Goal: Check status: Check status

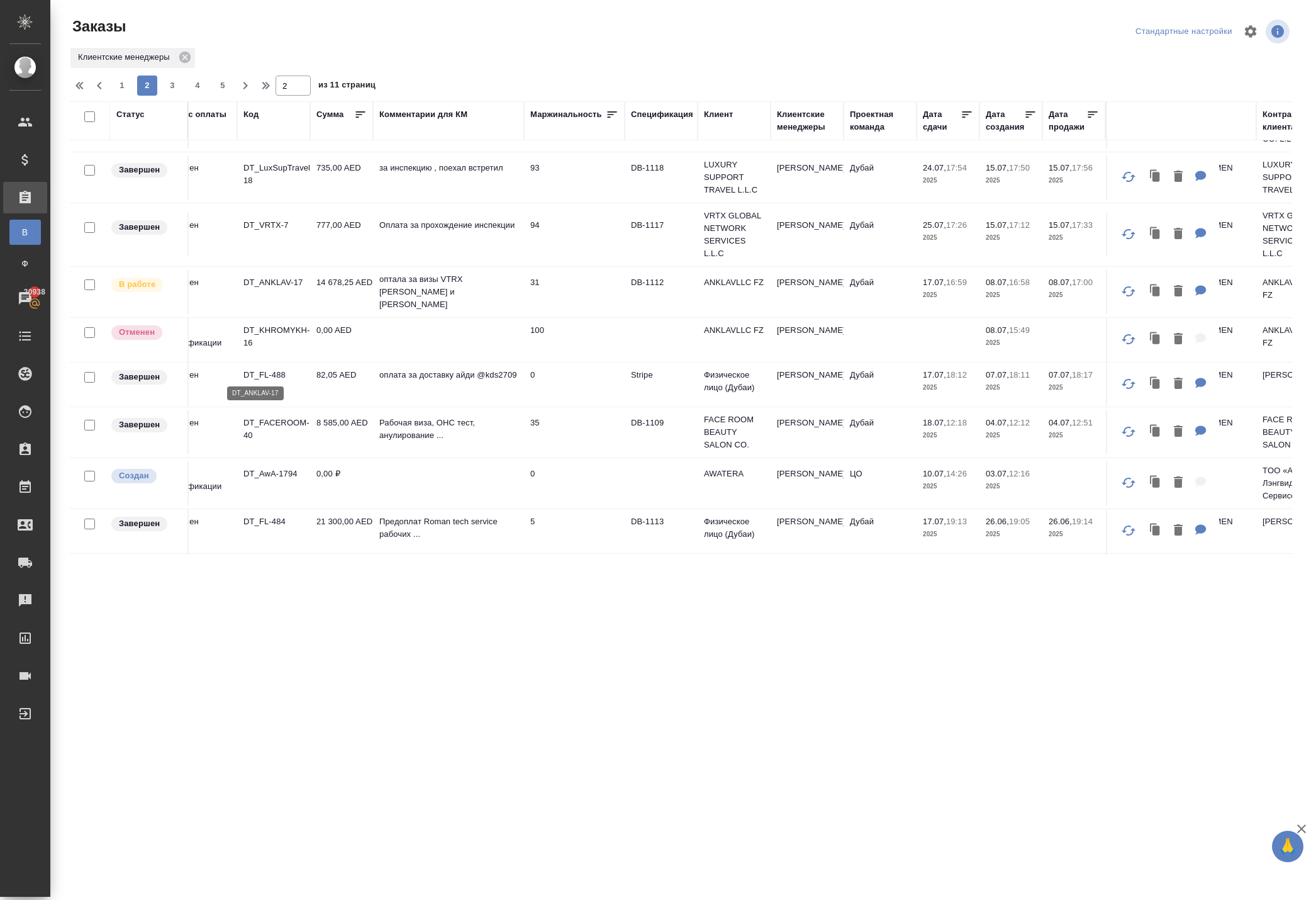
scroll to position [80, 31]
click at [342, 318] on td "14 678,25 AED" at bounding box center [341, 295] width 63 height 44
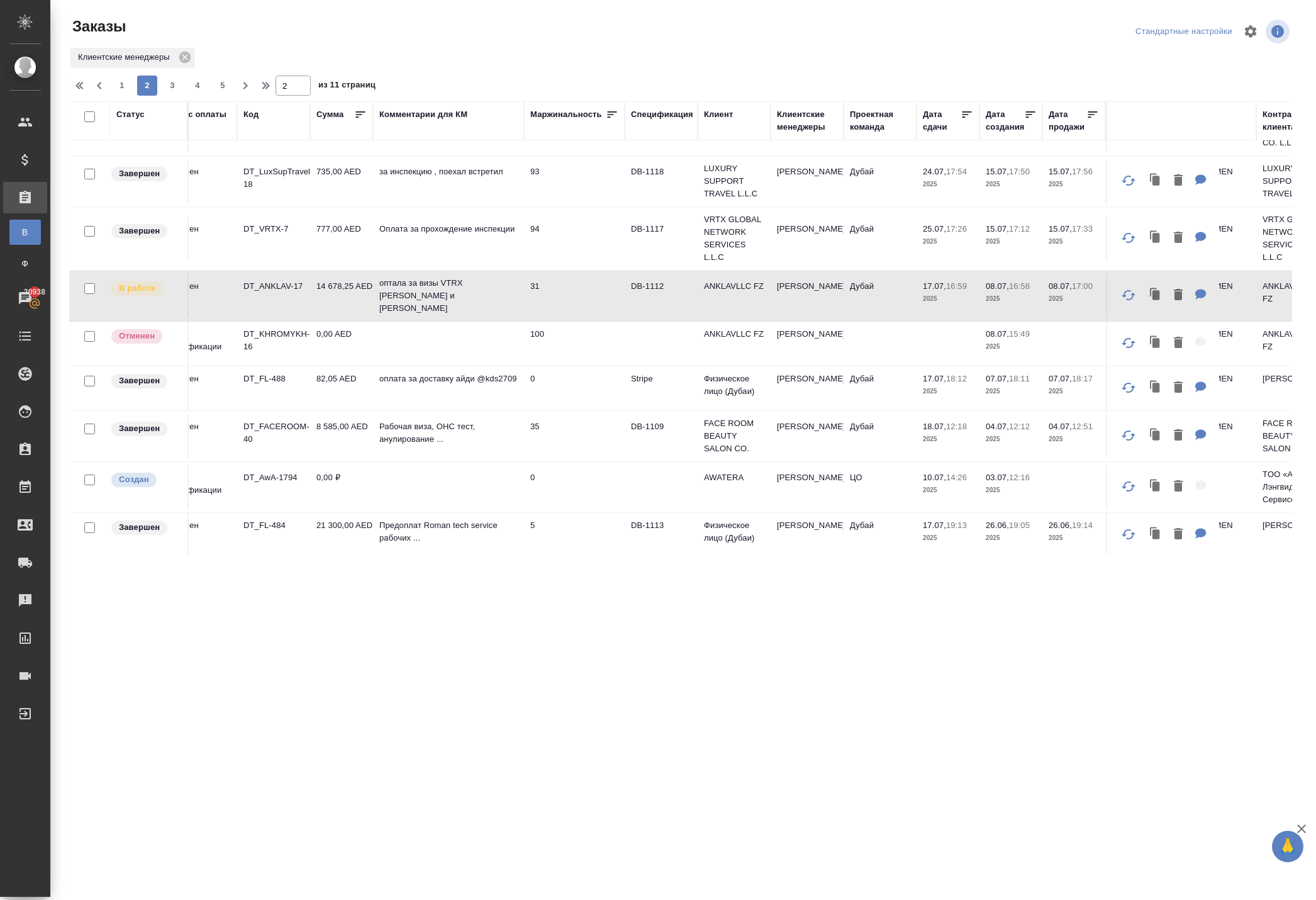
click at [333, 318] on td "14 678,25 AED" at bounding box center [341, 295] width 63 height 44
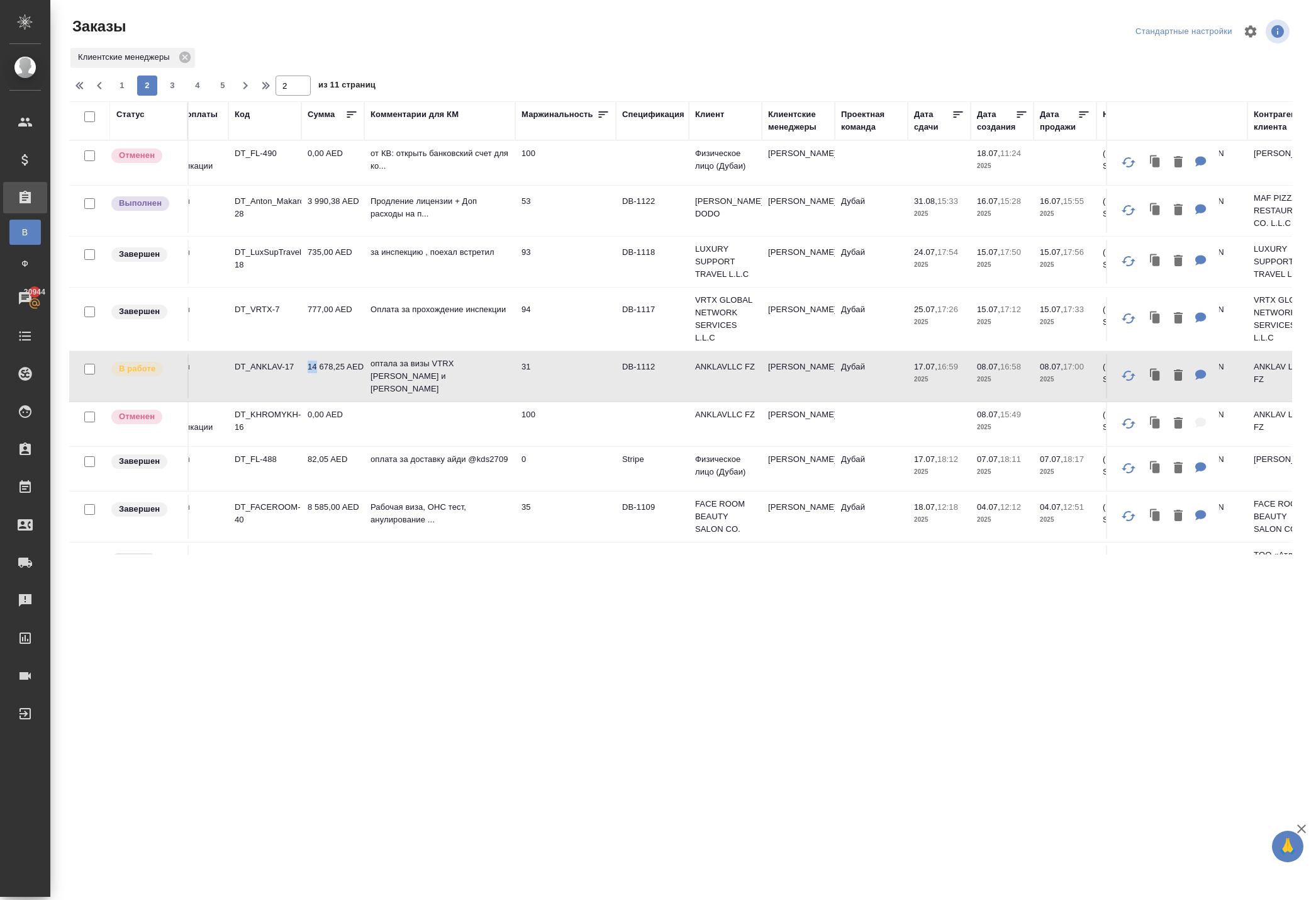
scroll to position [0, 39]
click at [182, 92] on span "3" at bounding box center [172, 86] width 20 height 13
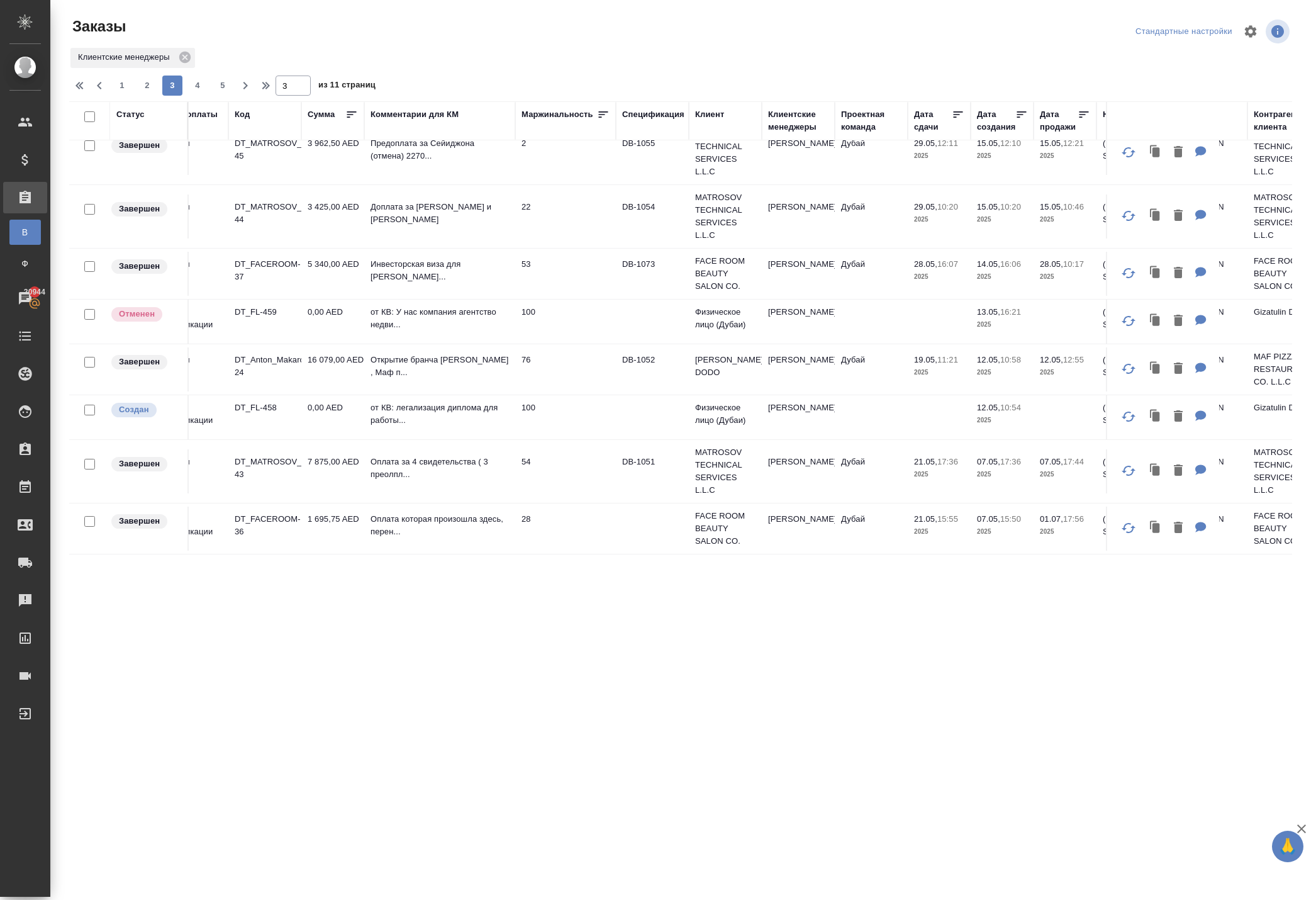
scroll to position [1175, 39]
click at [208, 92] on span "4" at bounding box center [198, 86] width 20 height 13
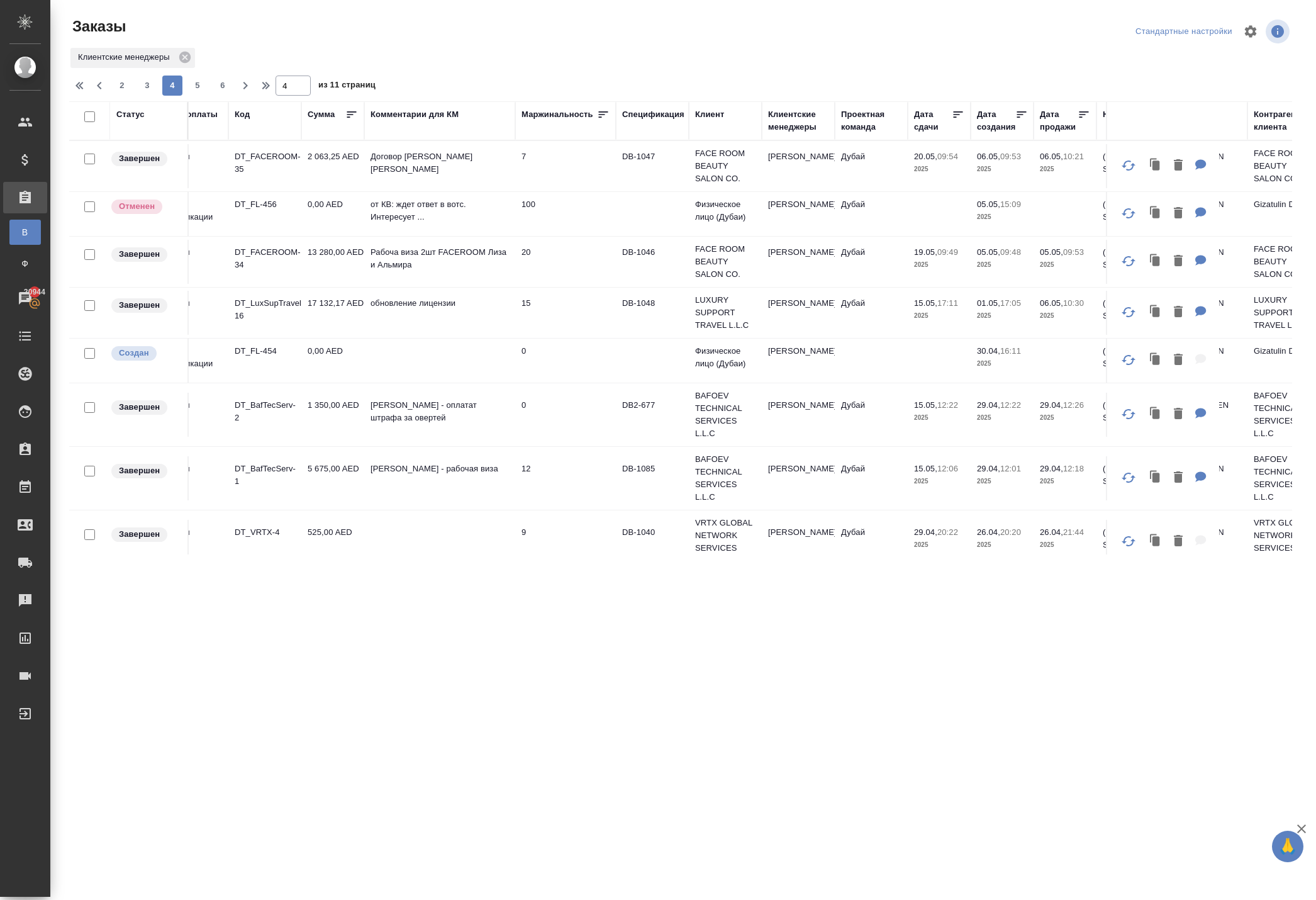
scroll to position [0, 39]
click at [132, 92] on span "2" at bounding box center [121, 86] width 20 height 13
type input "2"
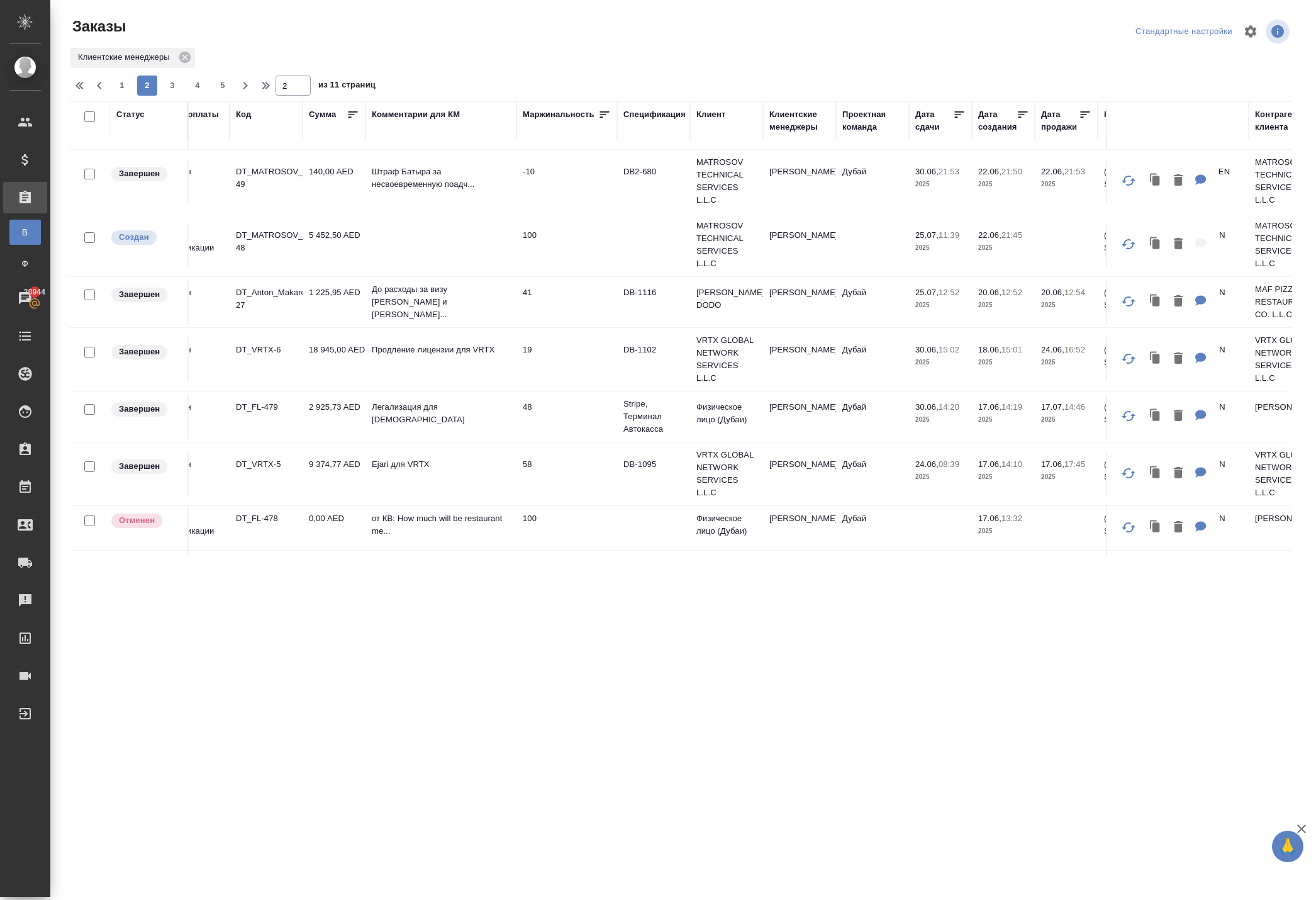
scroll to position [626, 38]
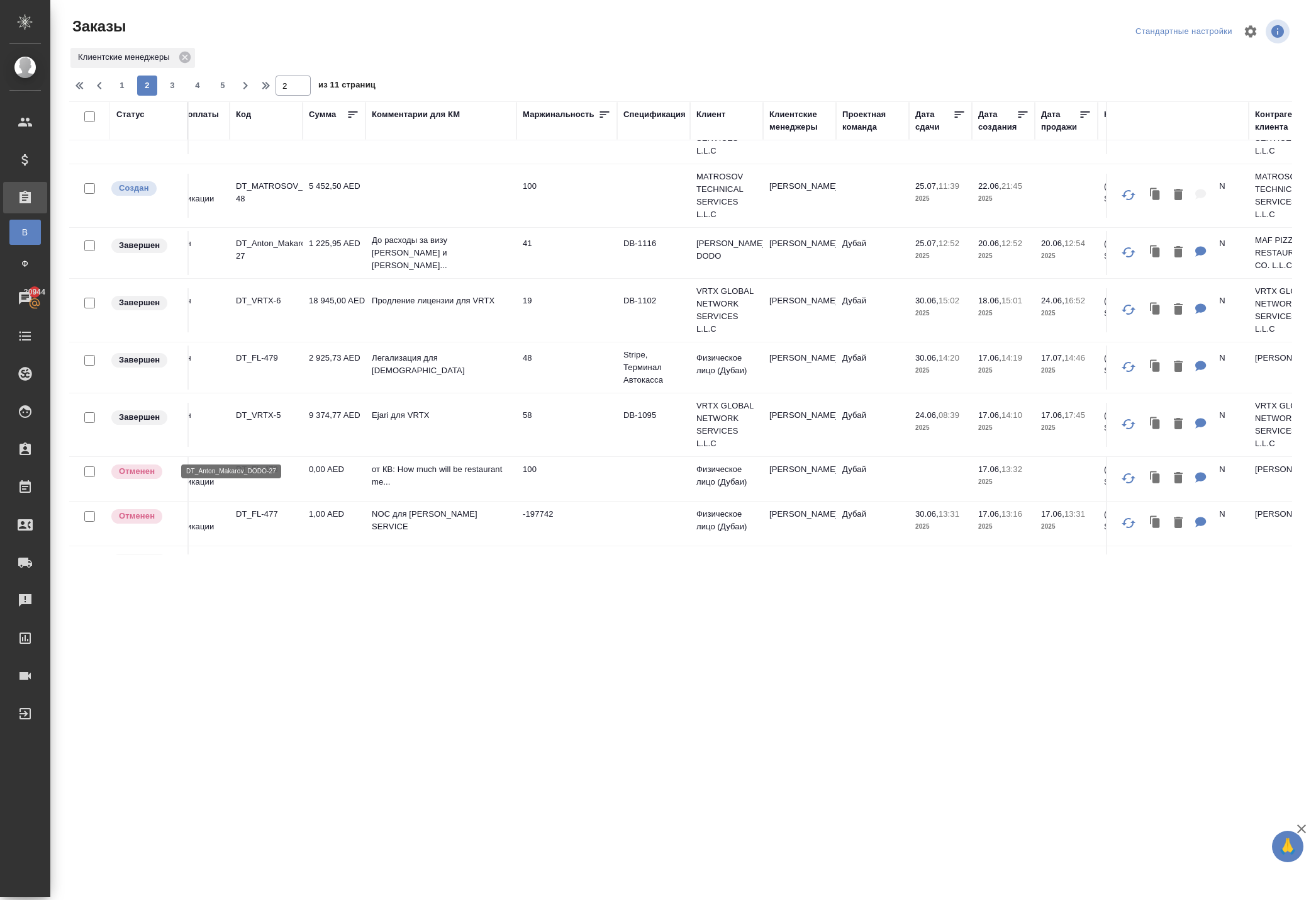
click at [269, 263] on p "DT_Anton_Makarov_DODO-27" at bounding box center [266, 249] width 60 height 25
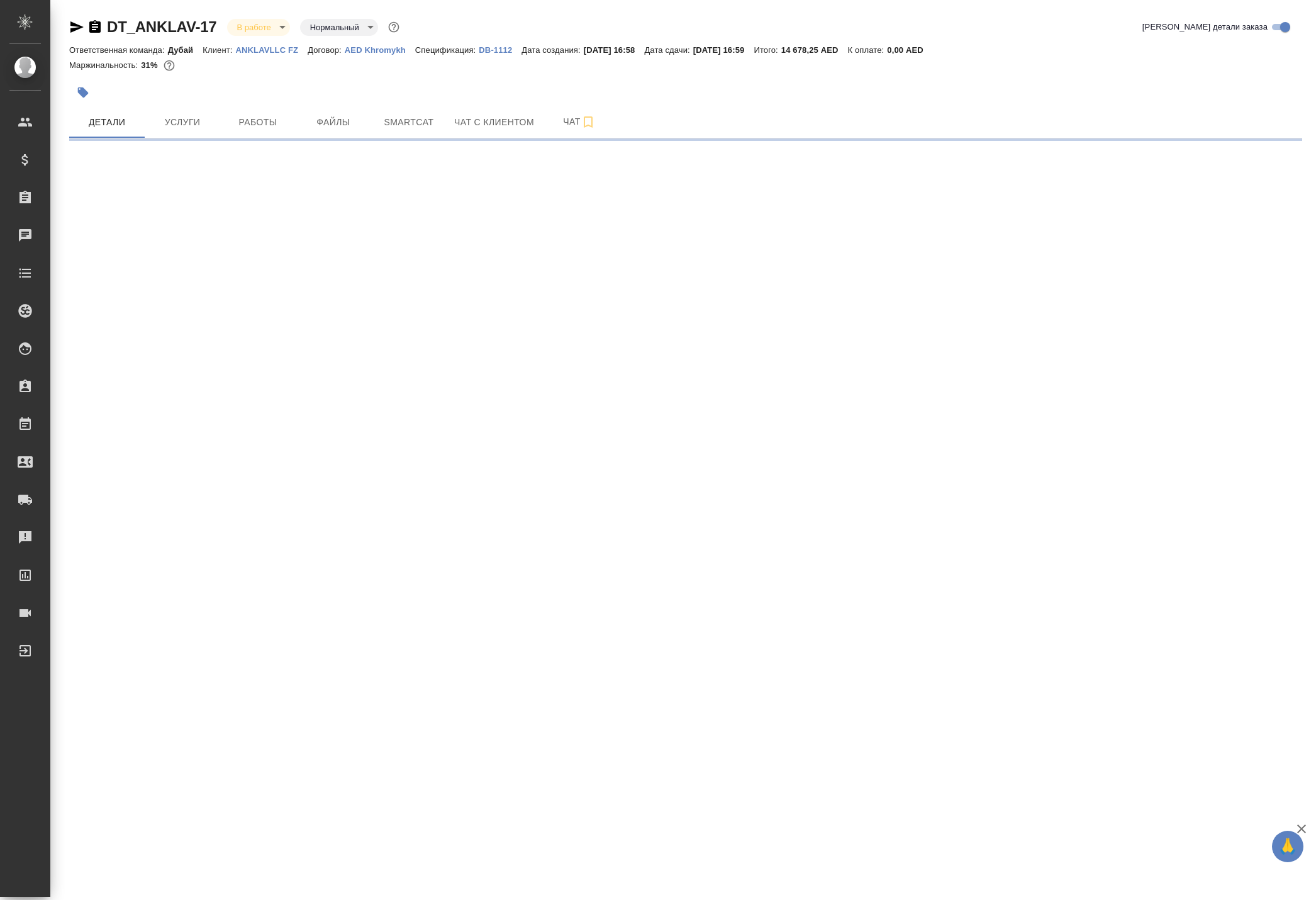
select select "RU"
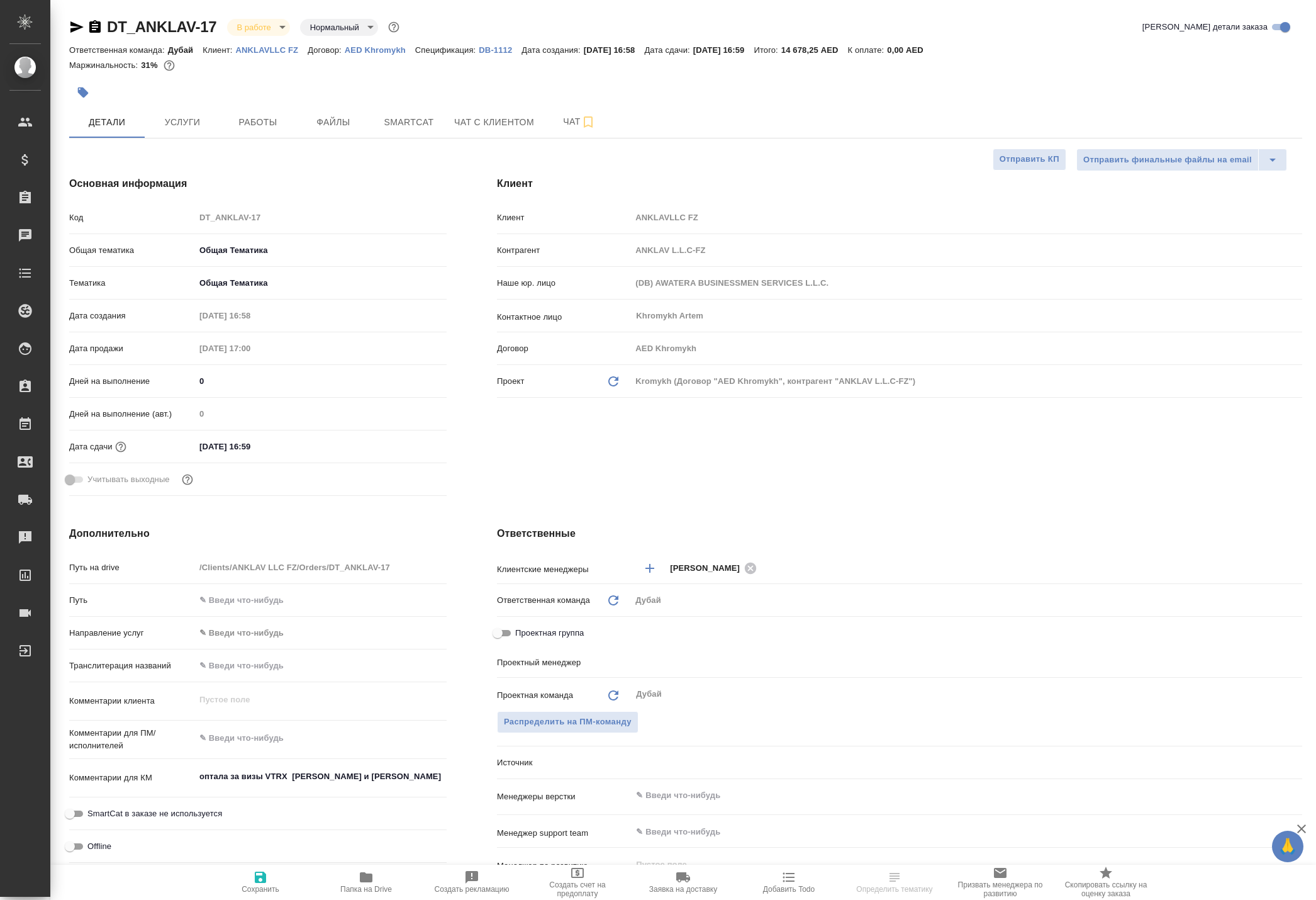
type textarea "x"
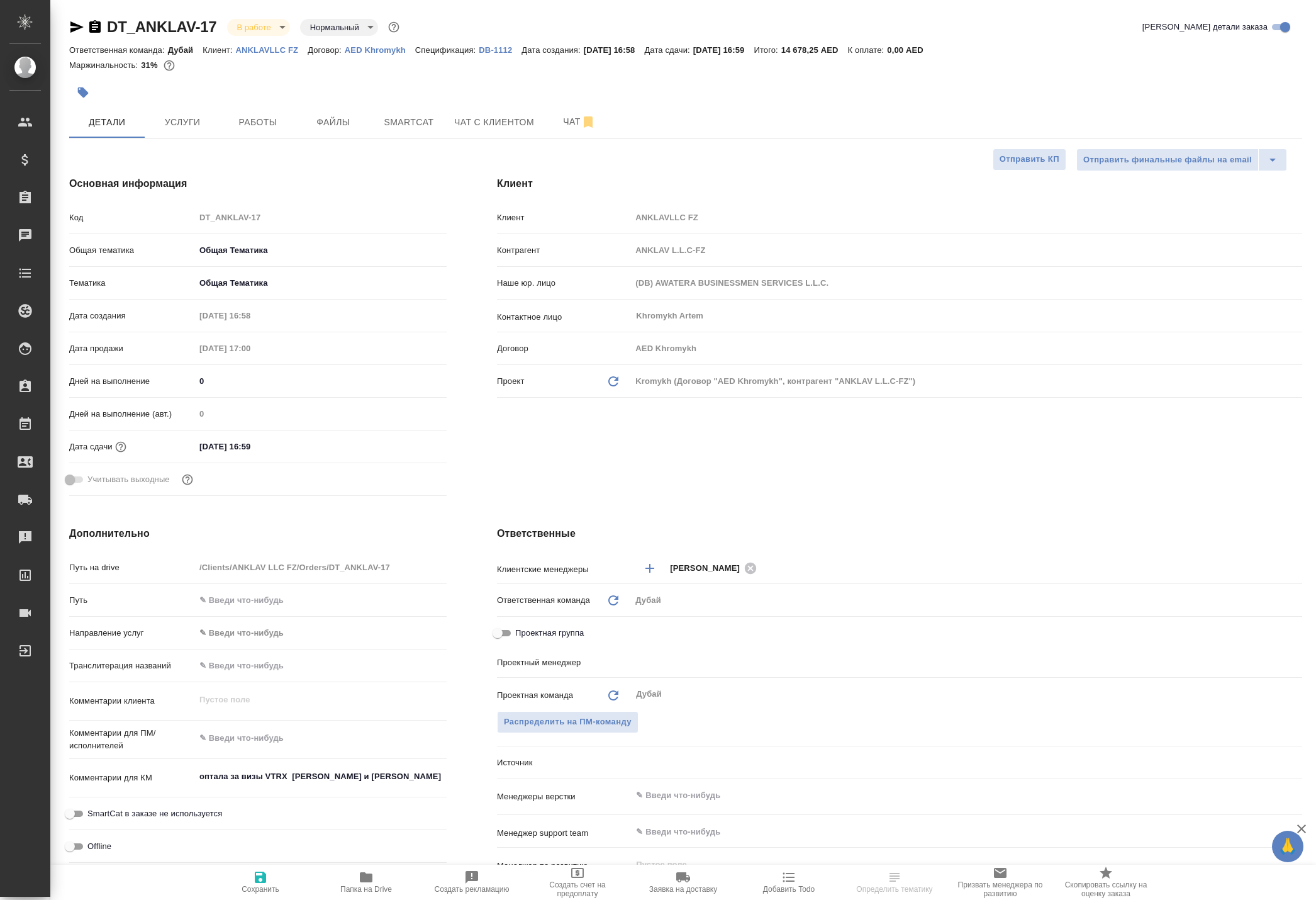
type textarea "x"
type input "[PERSON_NAME]"
click at [255, 138] on button "Работы" at bounding box center [258, 121] width 75 height 31
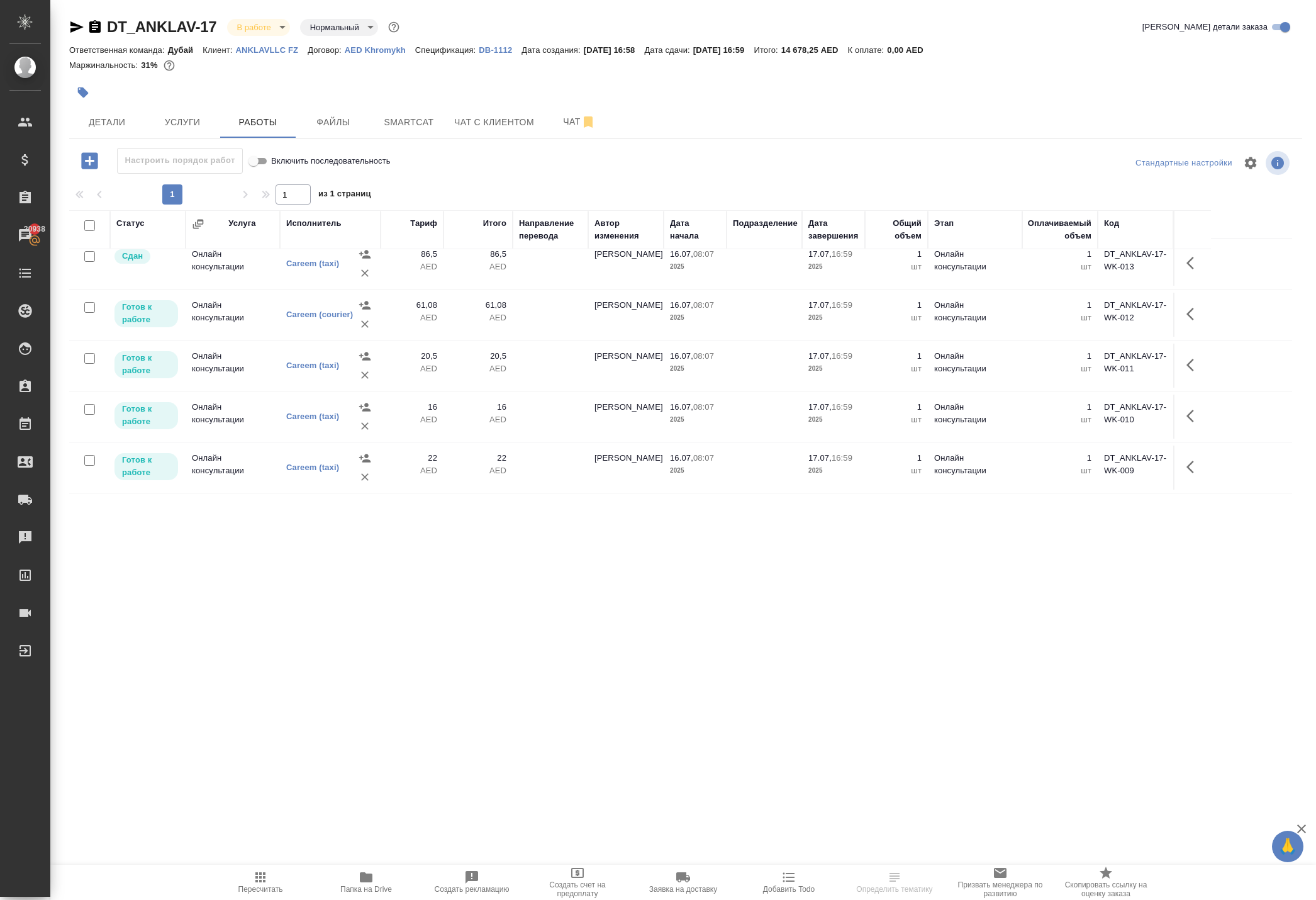
scroll to position [526, 0]
drag, startPoint x: 136, startPoint y: 27, endPoint x: 246, endPoint y: 26, distance: 110.0
click at [246, 26] on div "DT_ANKLAV-17 В работе inProgress Нормальный normal" at bounding box center [235, 26] width 333 height 20
copy link "DT_ANKLAV-17"
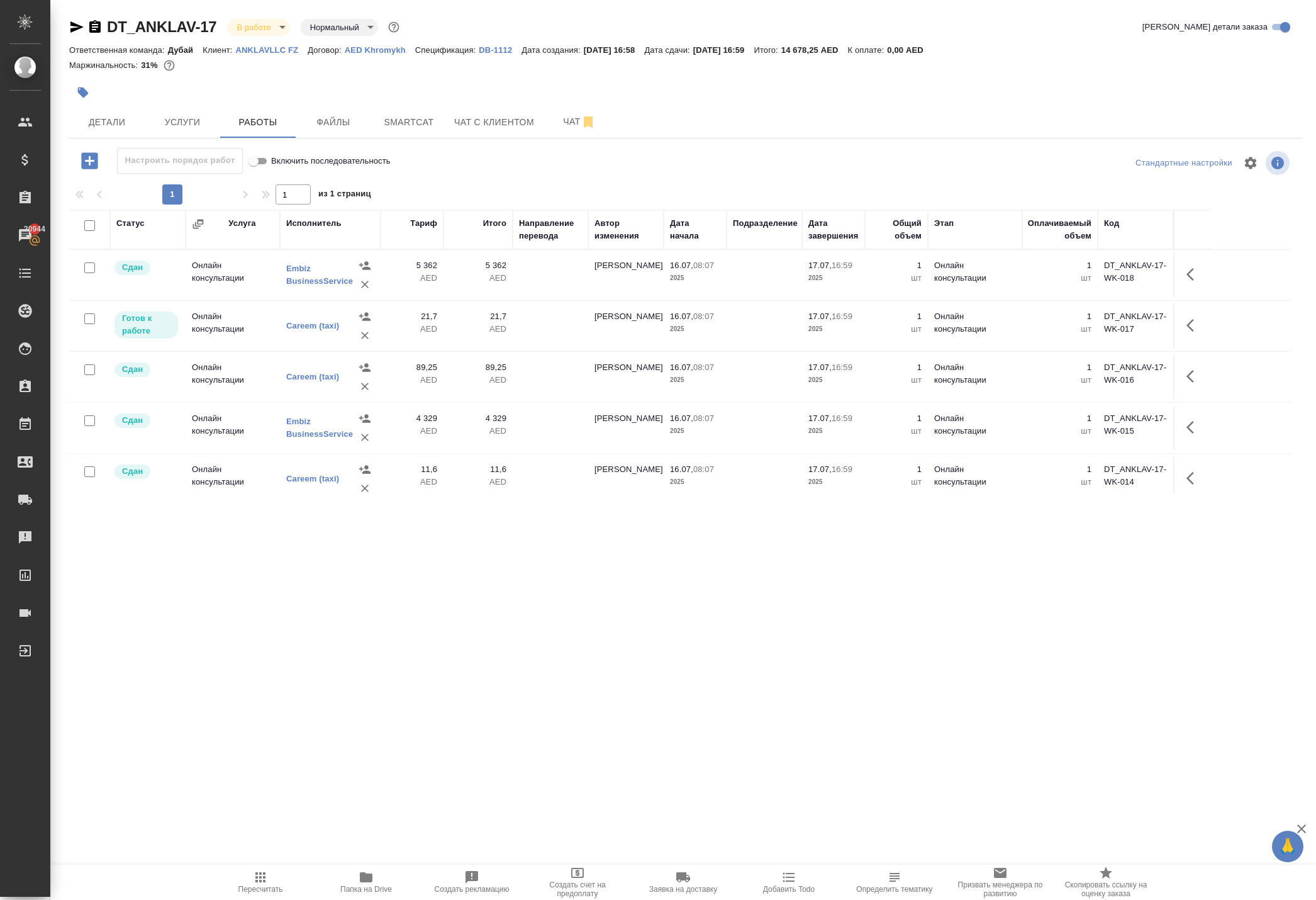
scroll to position [0, 0]
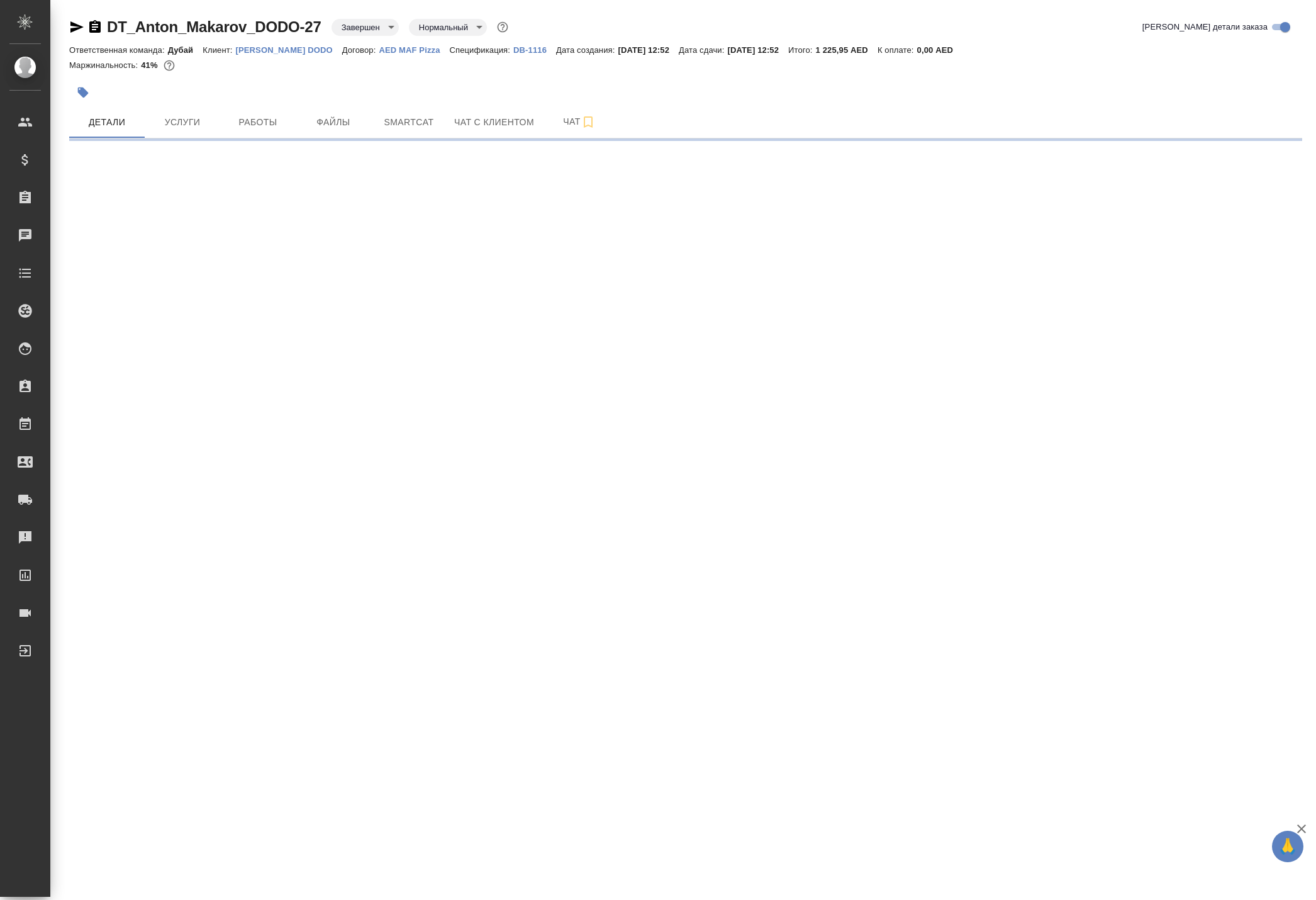
select select "RU"
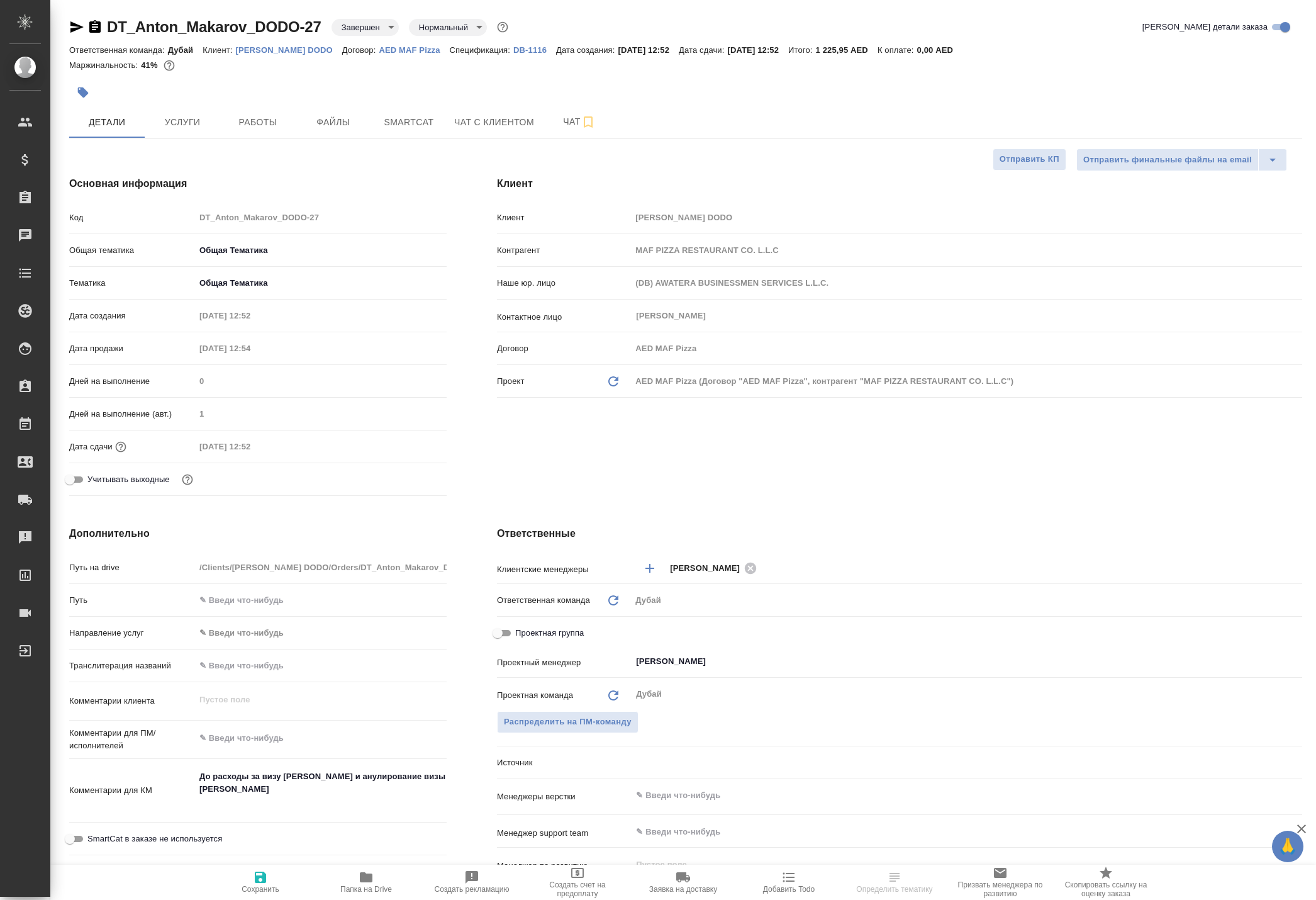
type textarea "x"
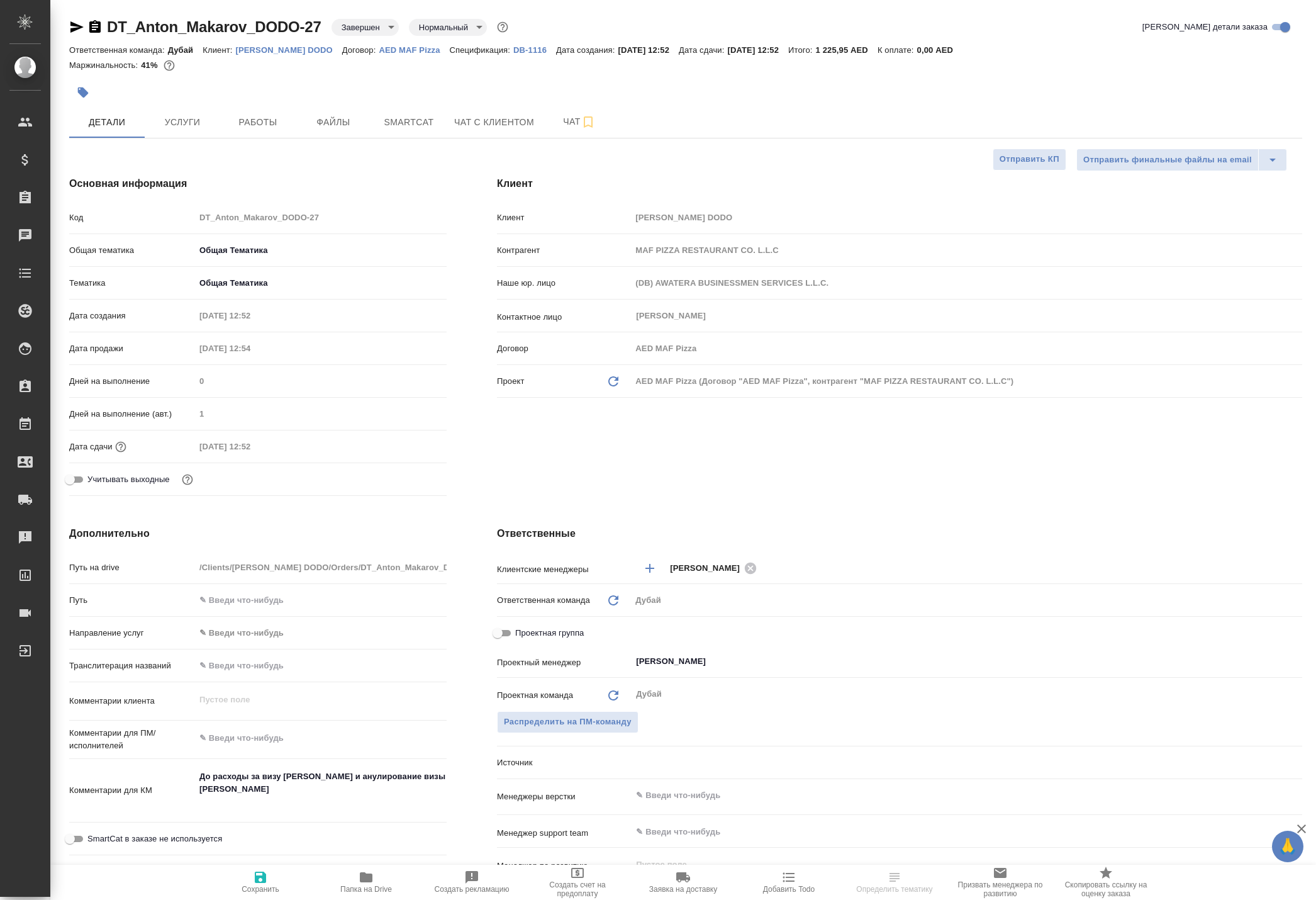
type textarea "x"
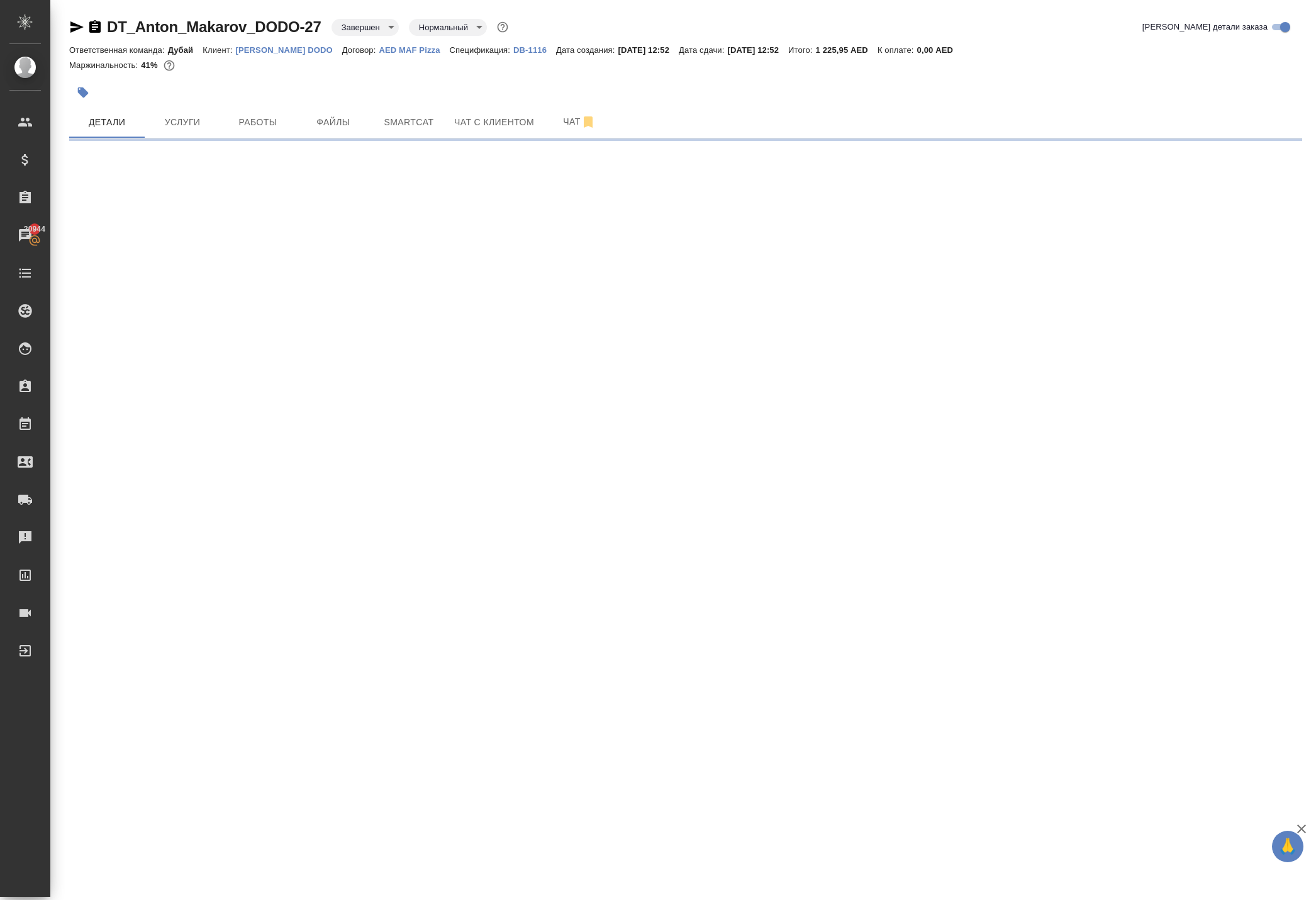
select select "RU"
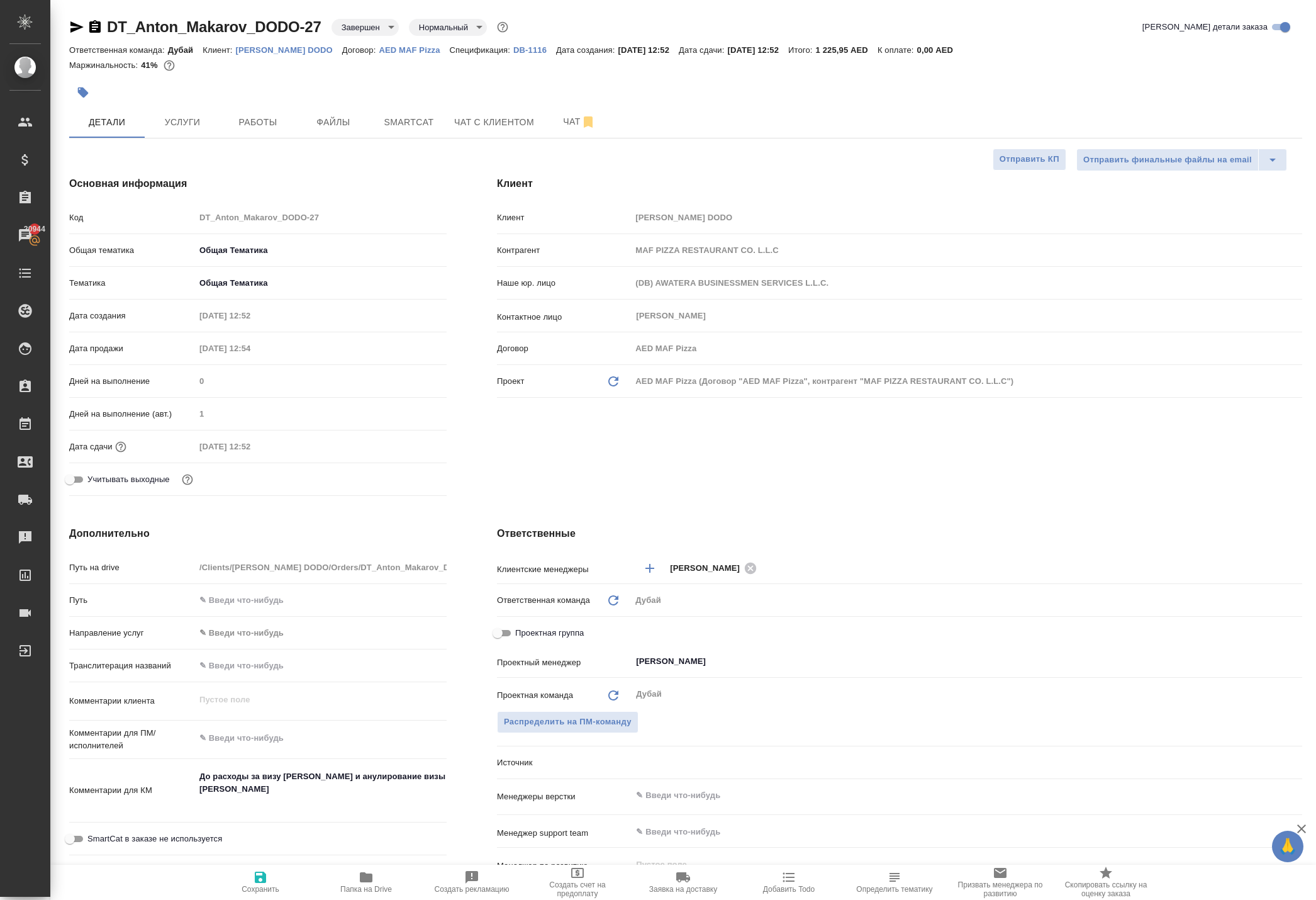
type textarea "x"
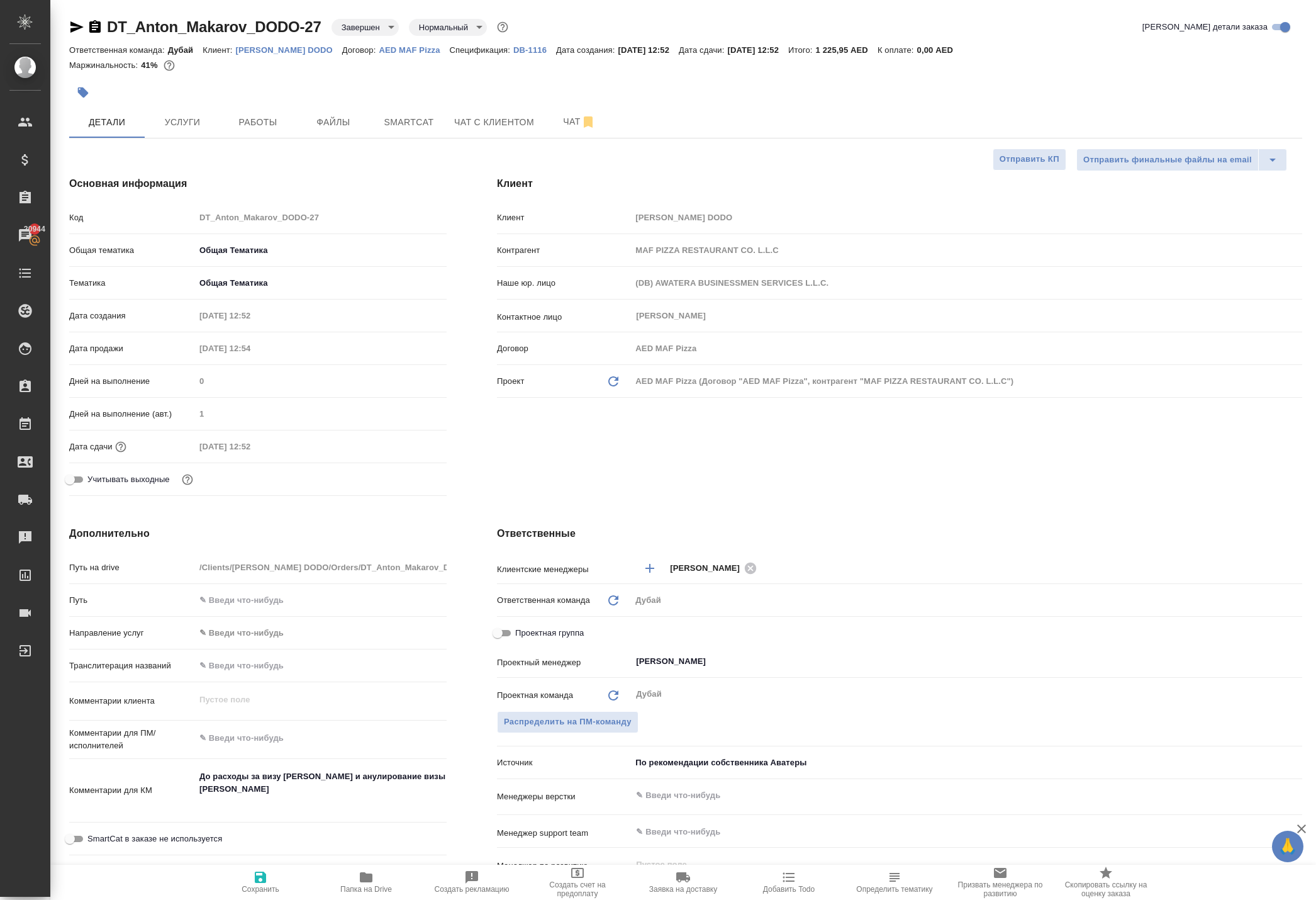
type textarea "x"
click at [342, 55] on p "[PERSON_NAME] DODO" at bounding box center [289, 50] width 106 height 10
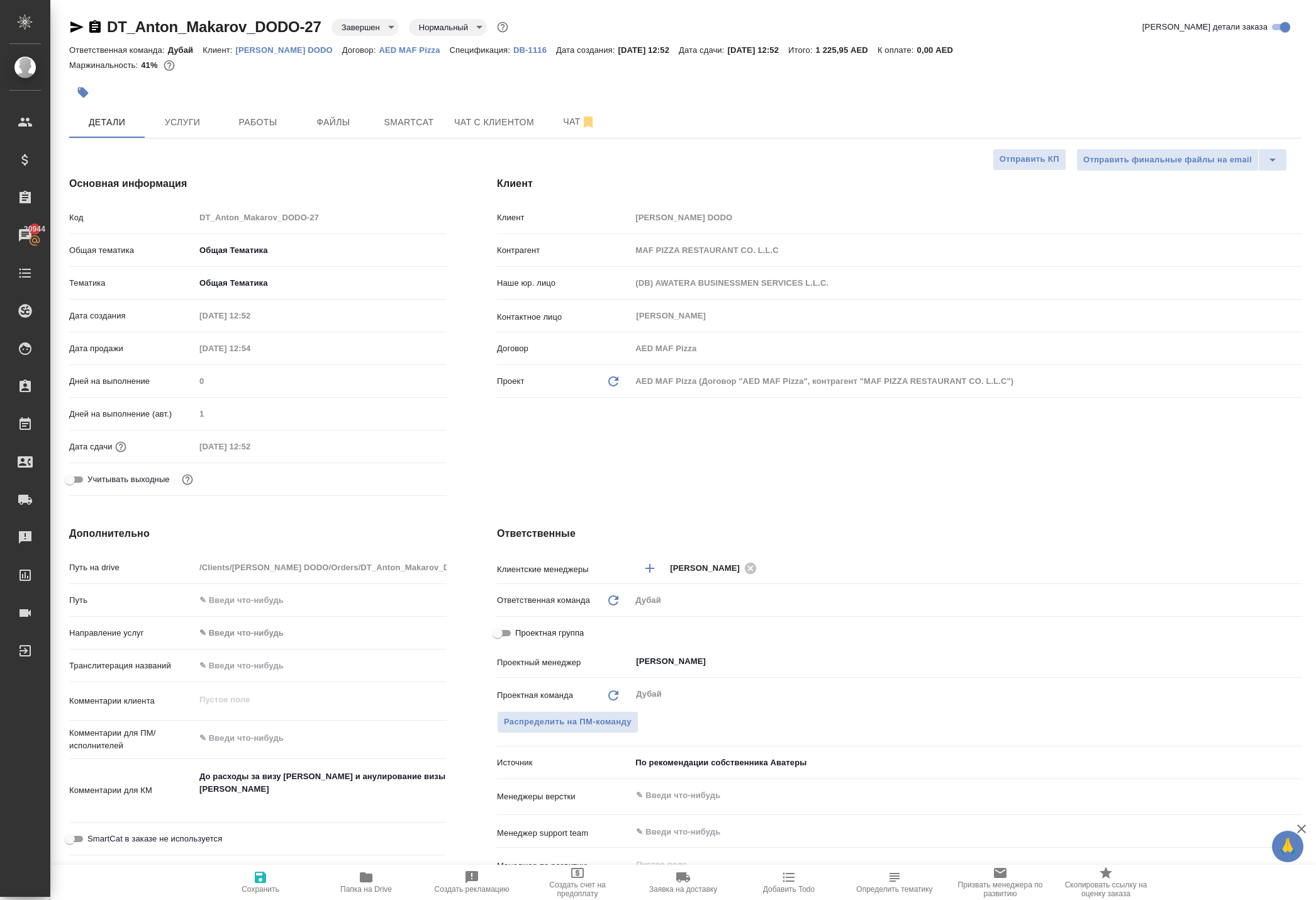
type textarea "x"
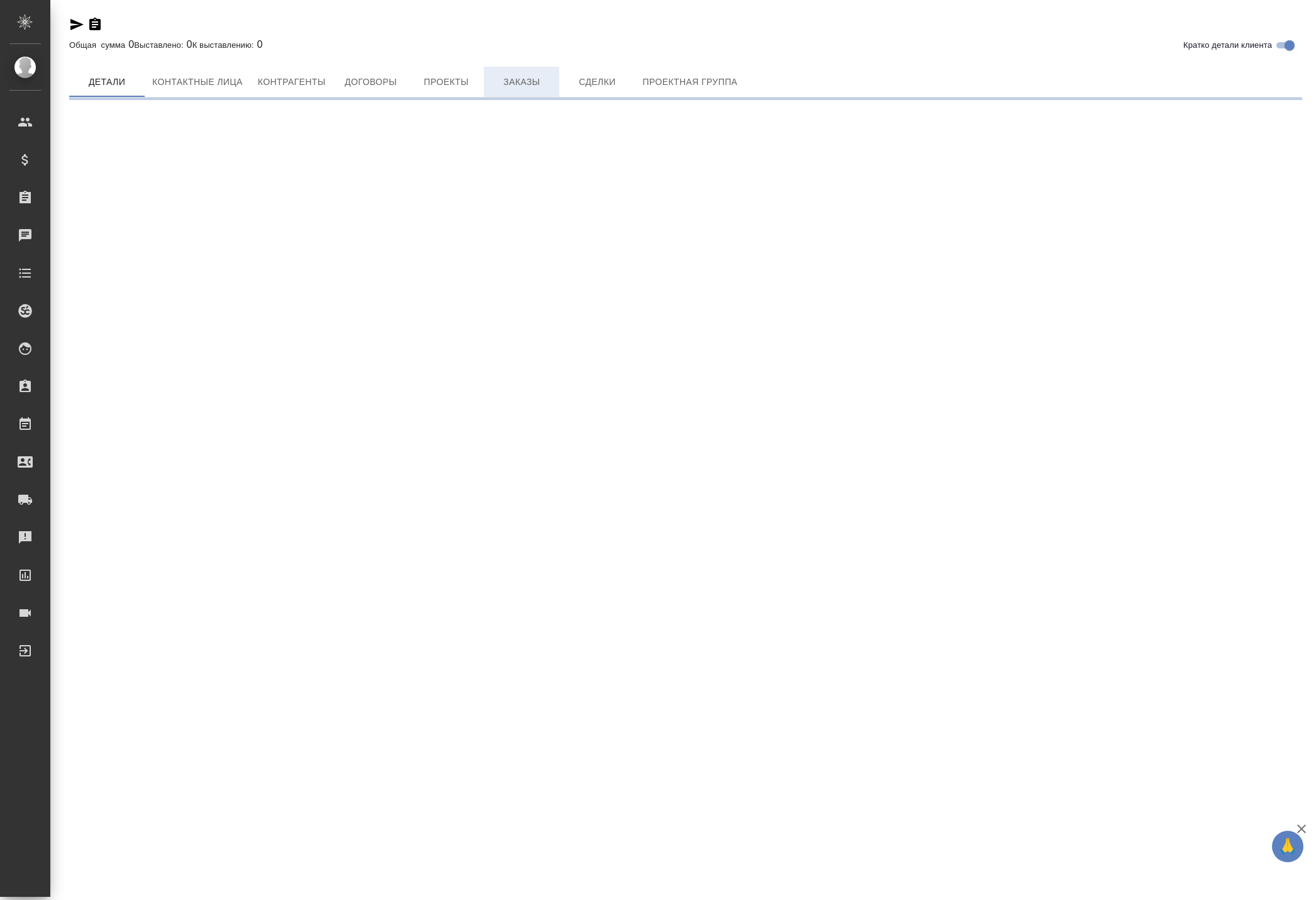
click at [548, 90] on span "Заказы" at bounding box center [521, 82] width 60 height 16
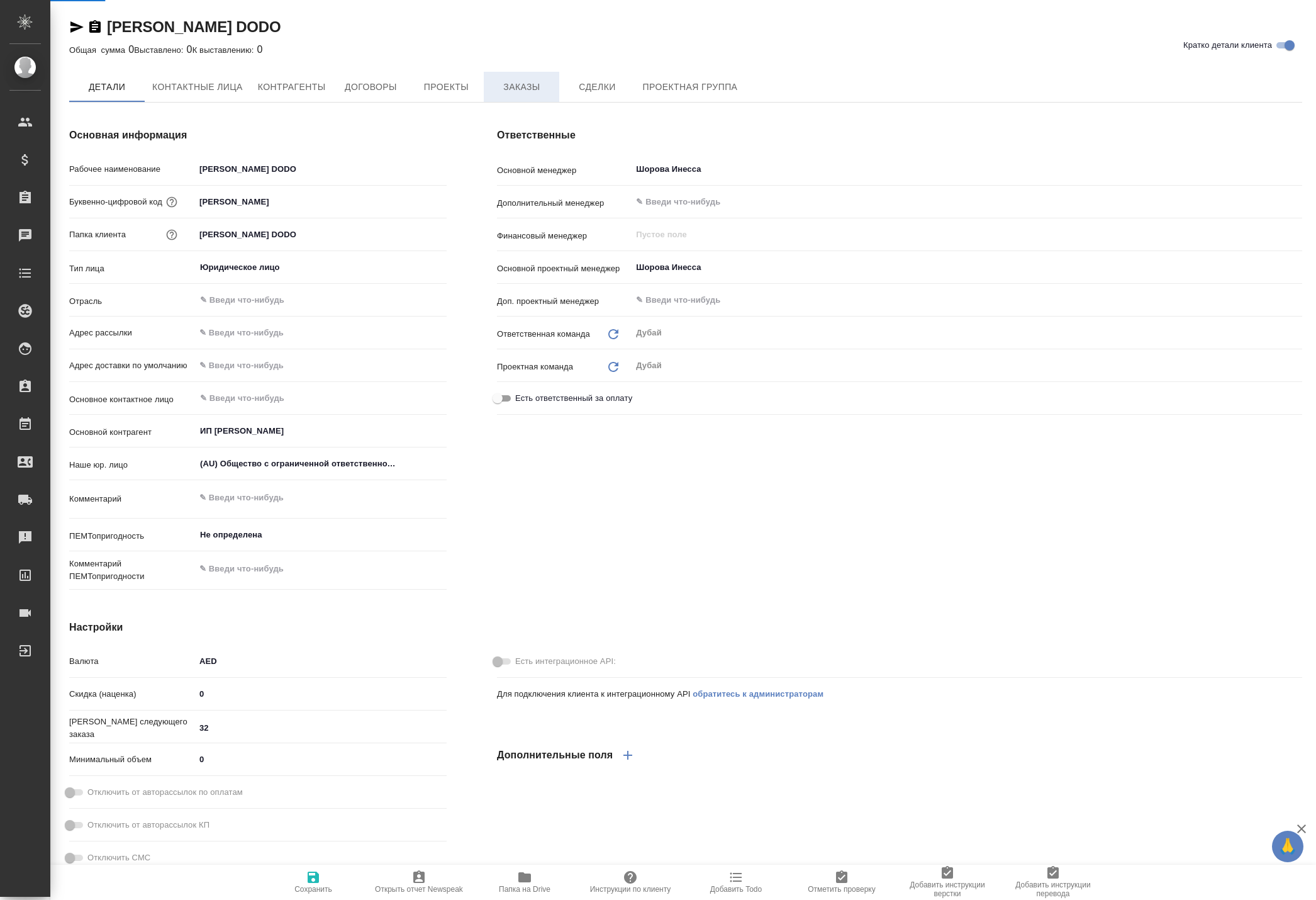
type textarea "x"
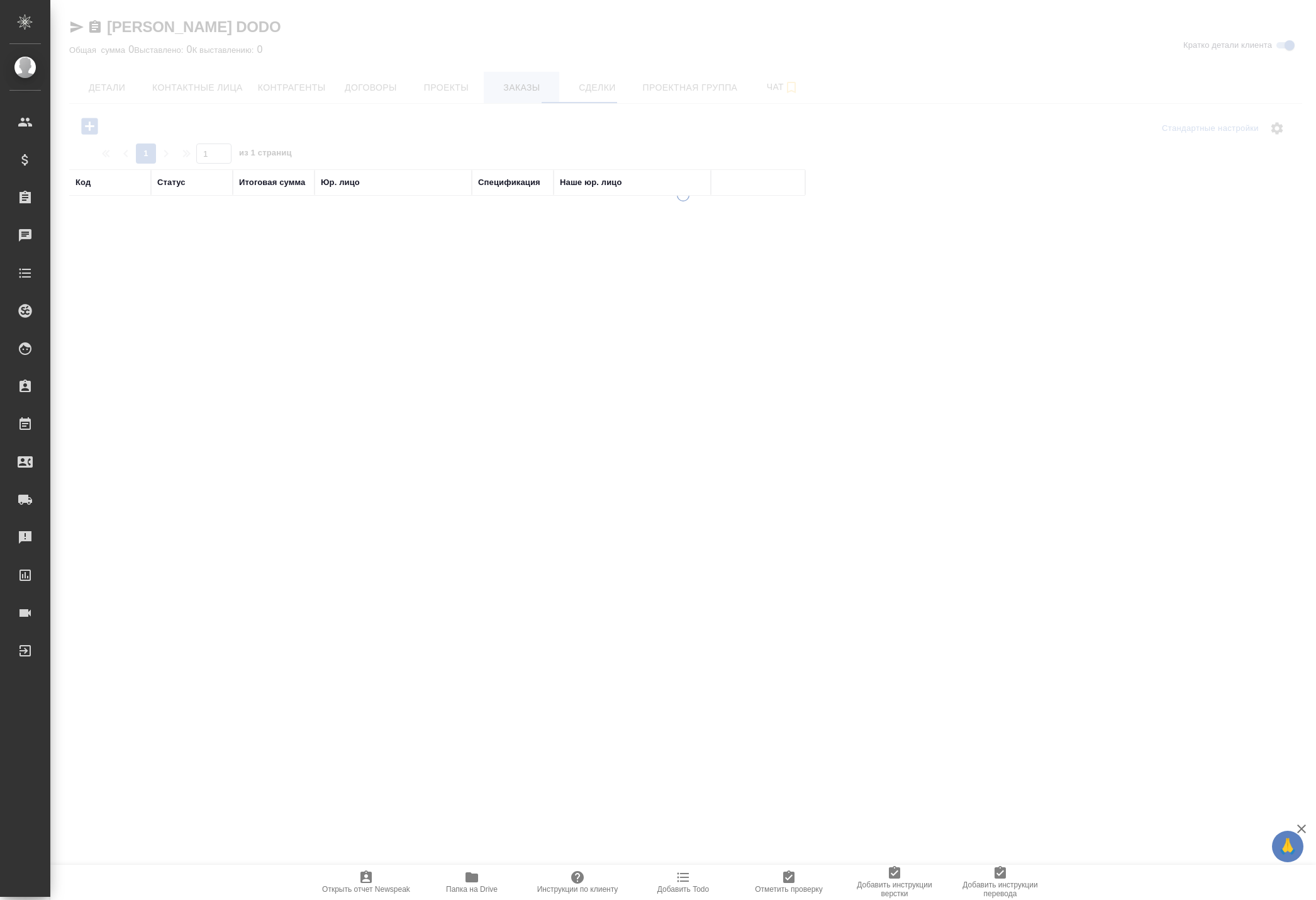
click at [580, 98] on div at bounding box center [683, 349] width 1266 height 698
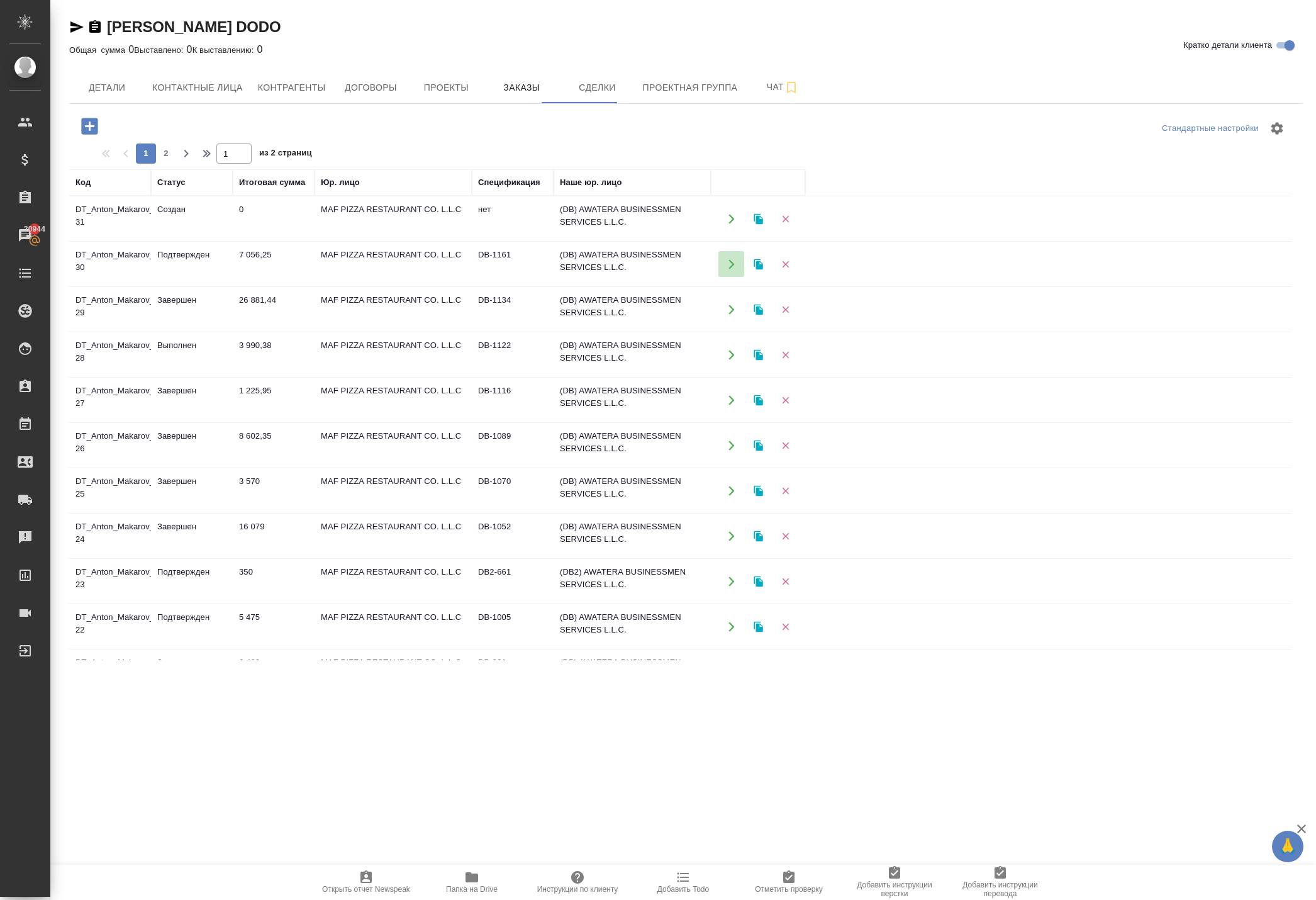
click at [727, 270] on icon "button" at bounding box center [731, 264] width 11 height 11
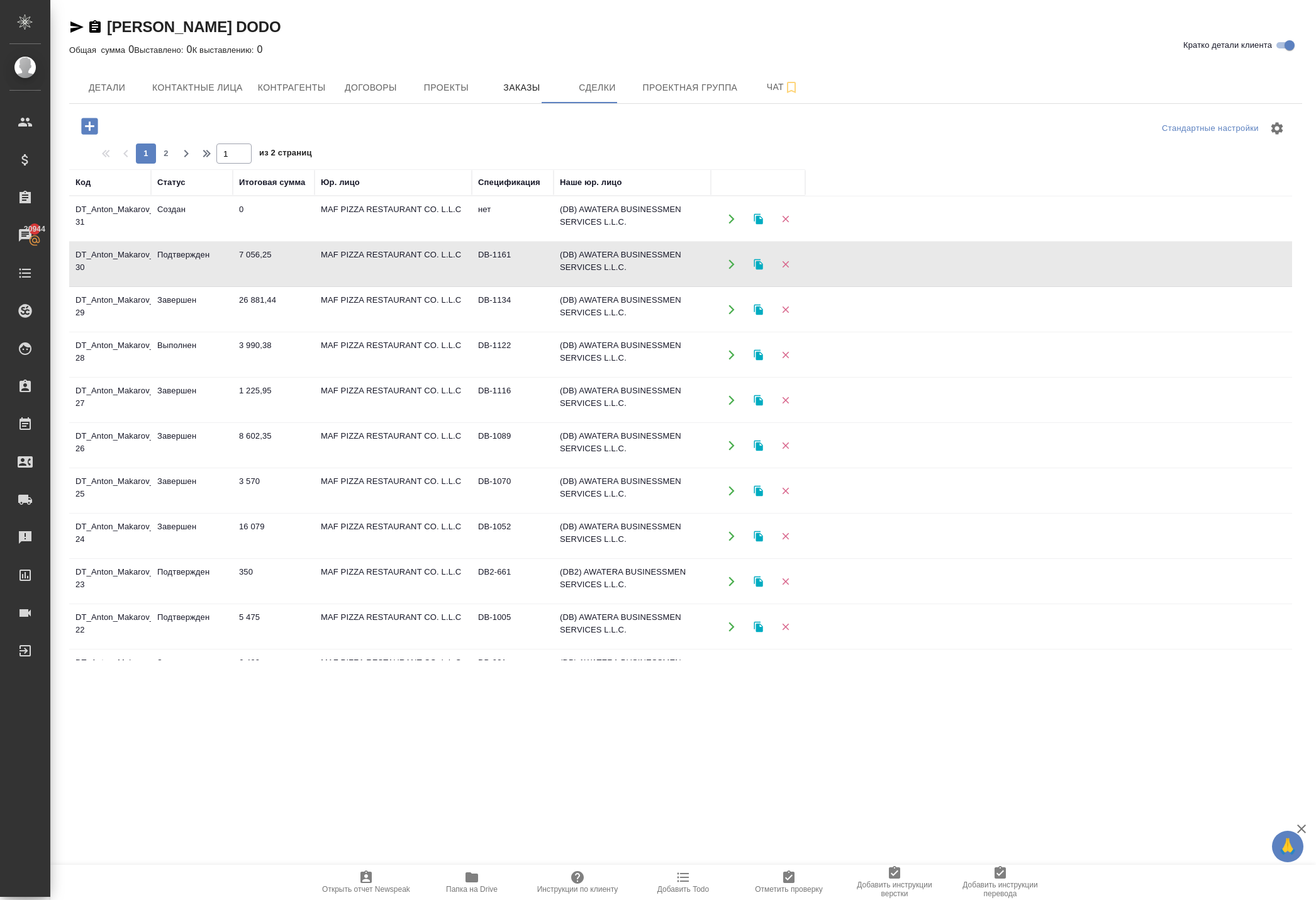
click at [727, 360] on icon "button" at bounding box center [731, 355] width 11 height 11
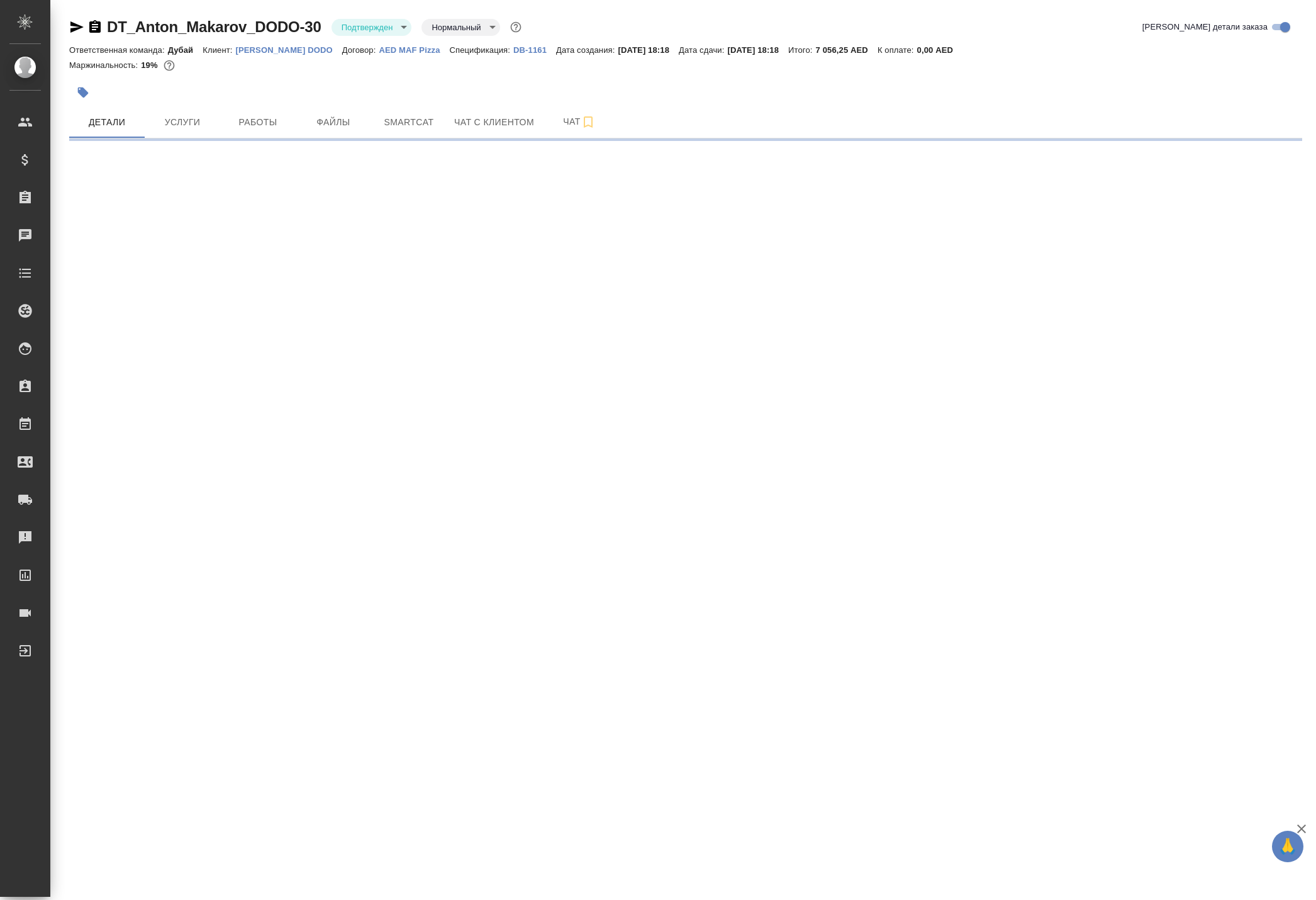
select select "RU"
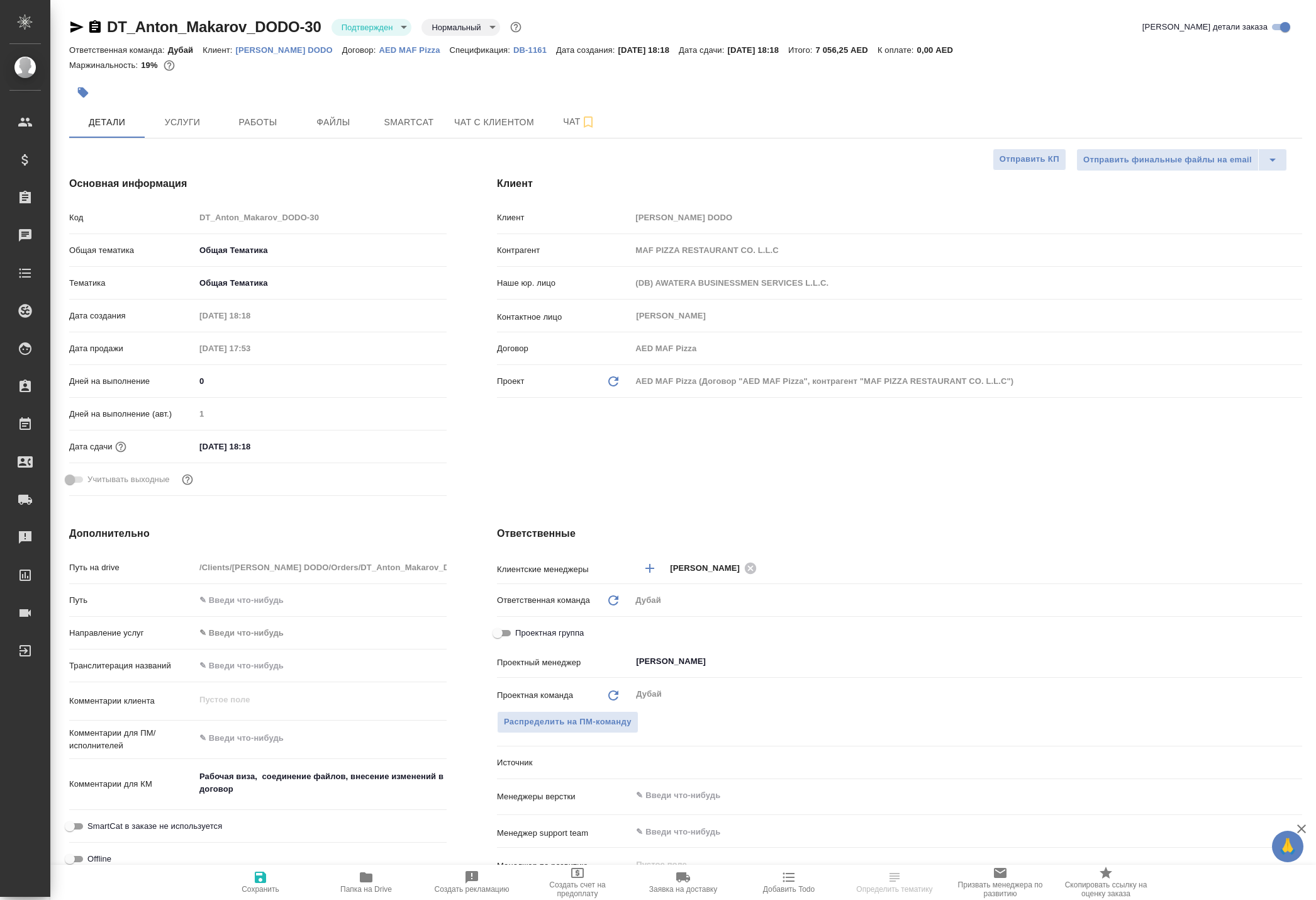
type textarea "x"
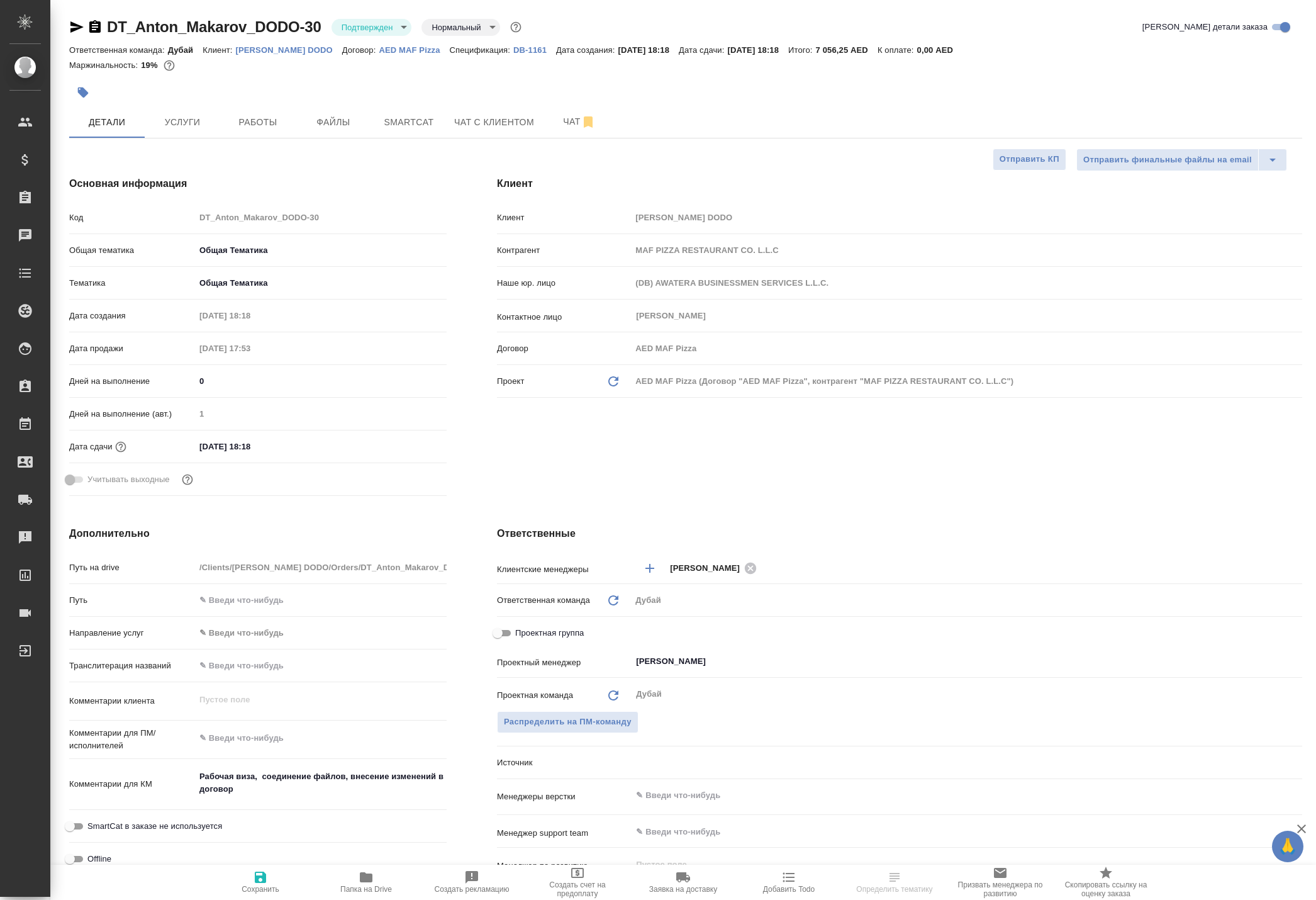
type textarea "x"
click at [196, 130] on span "Услуги" at bounding box center [181, 123] width 60 height 16
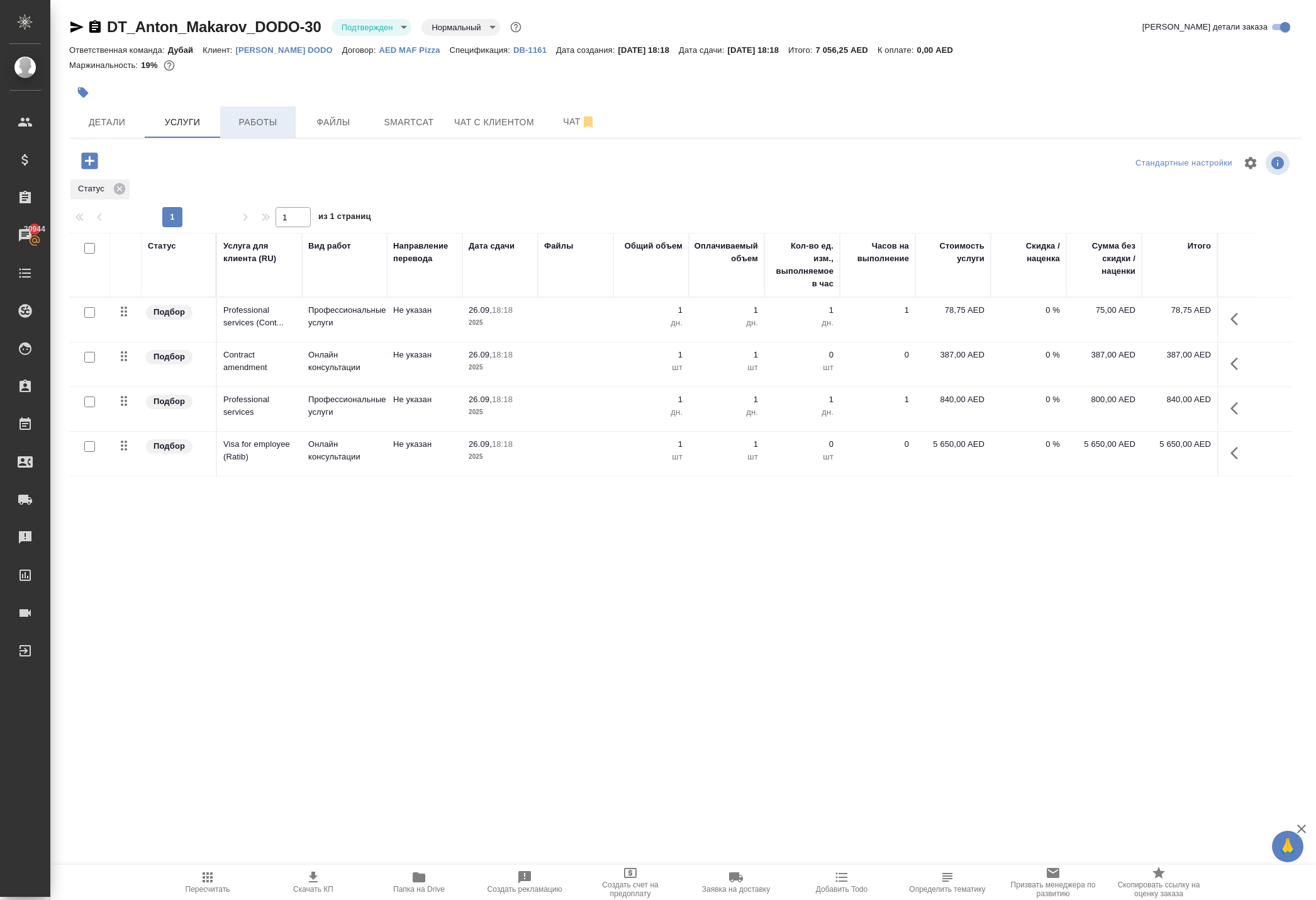
click at [251, 130] on span "Работы" at bounding box center [258, 123] width 60 height 16
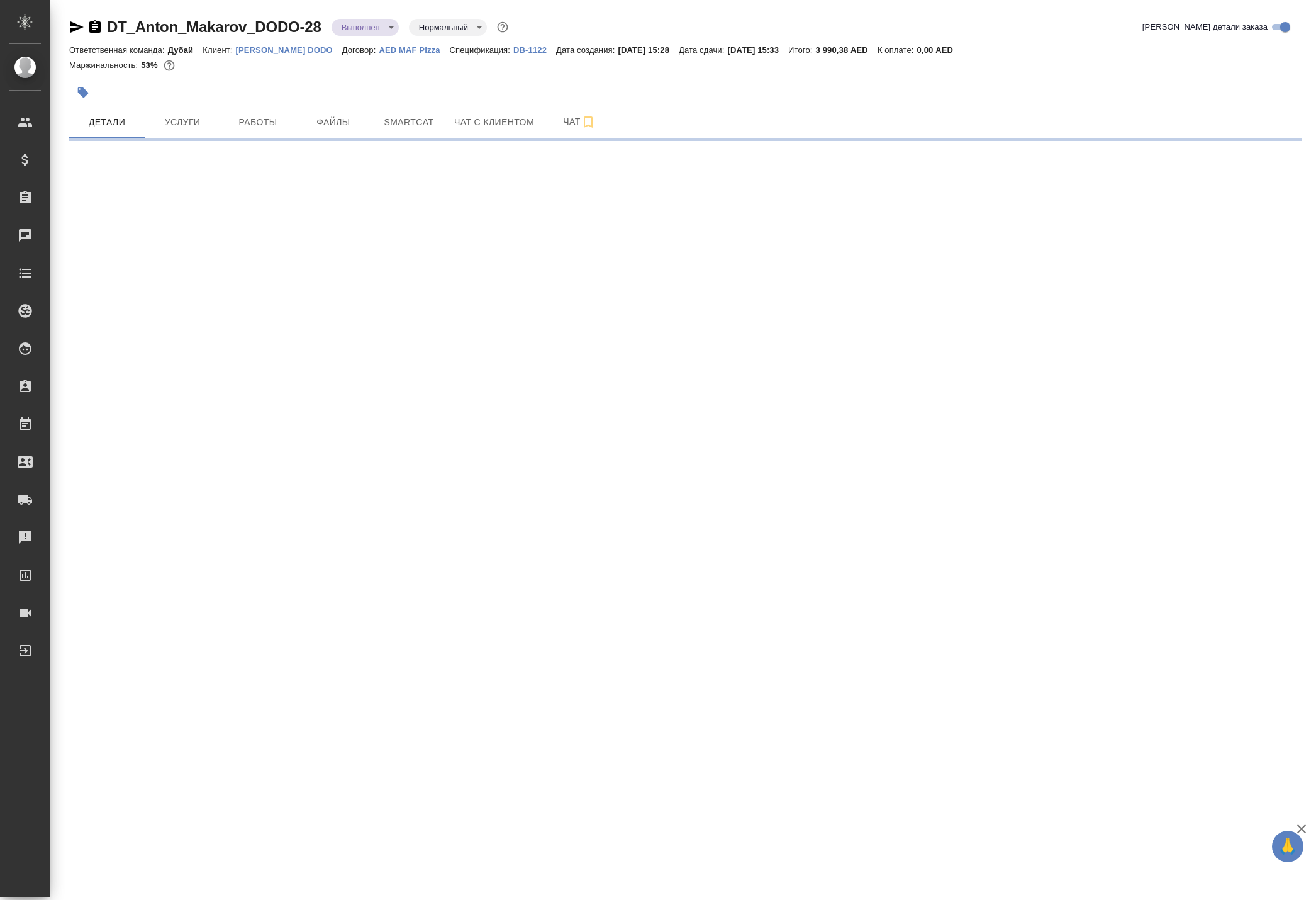
select select "RU"
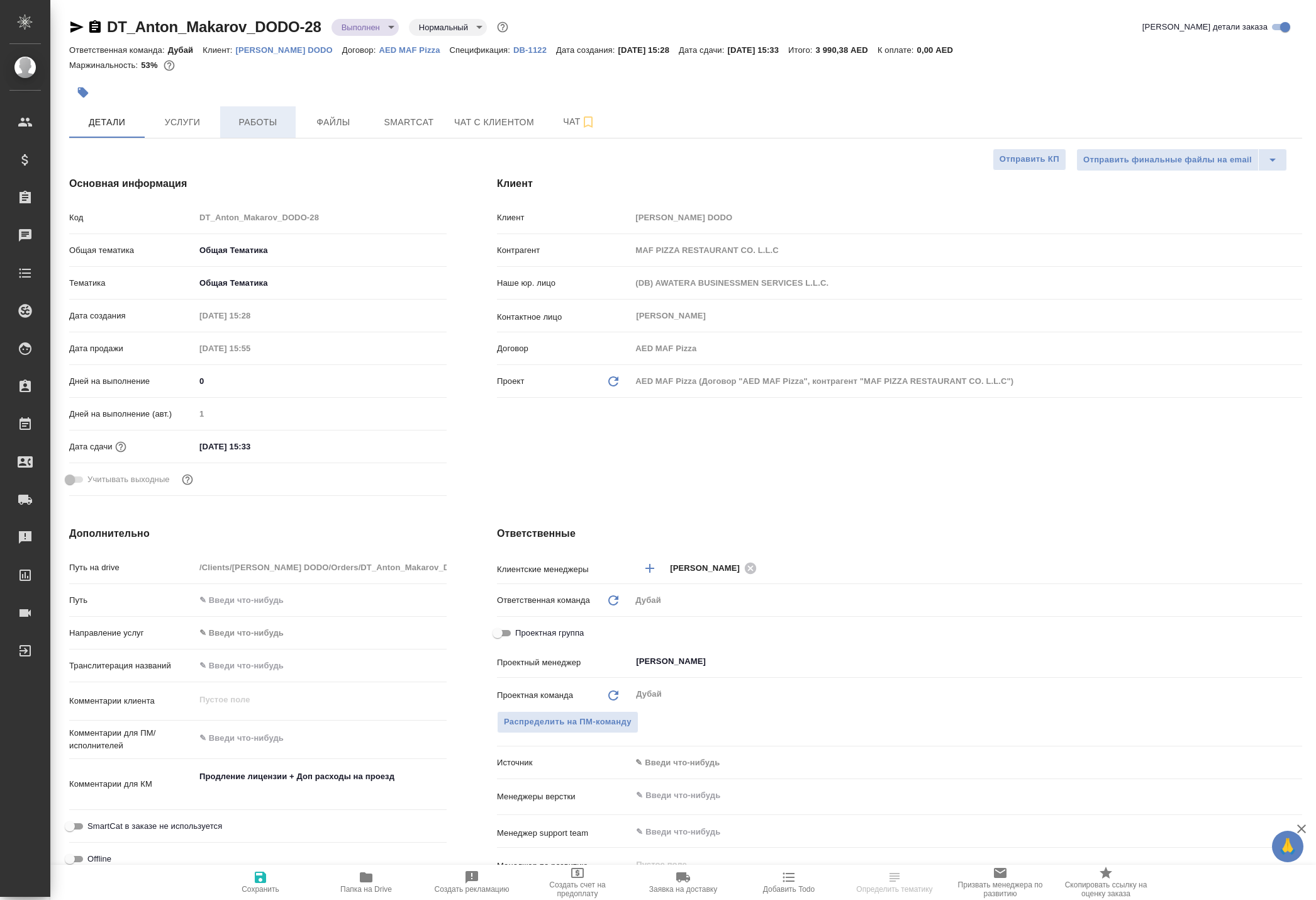
click at [267, 130] on span "Работы" at bounding box center [258, 123] width 60 height 16
type textarea "x"
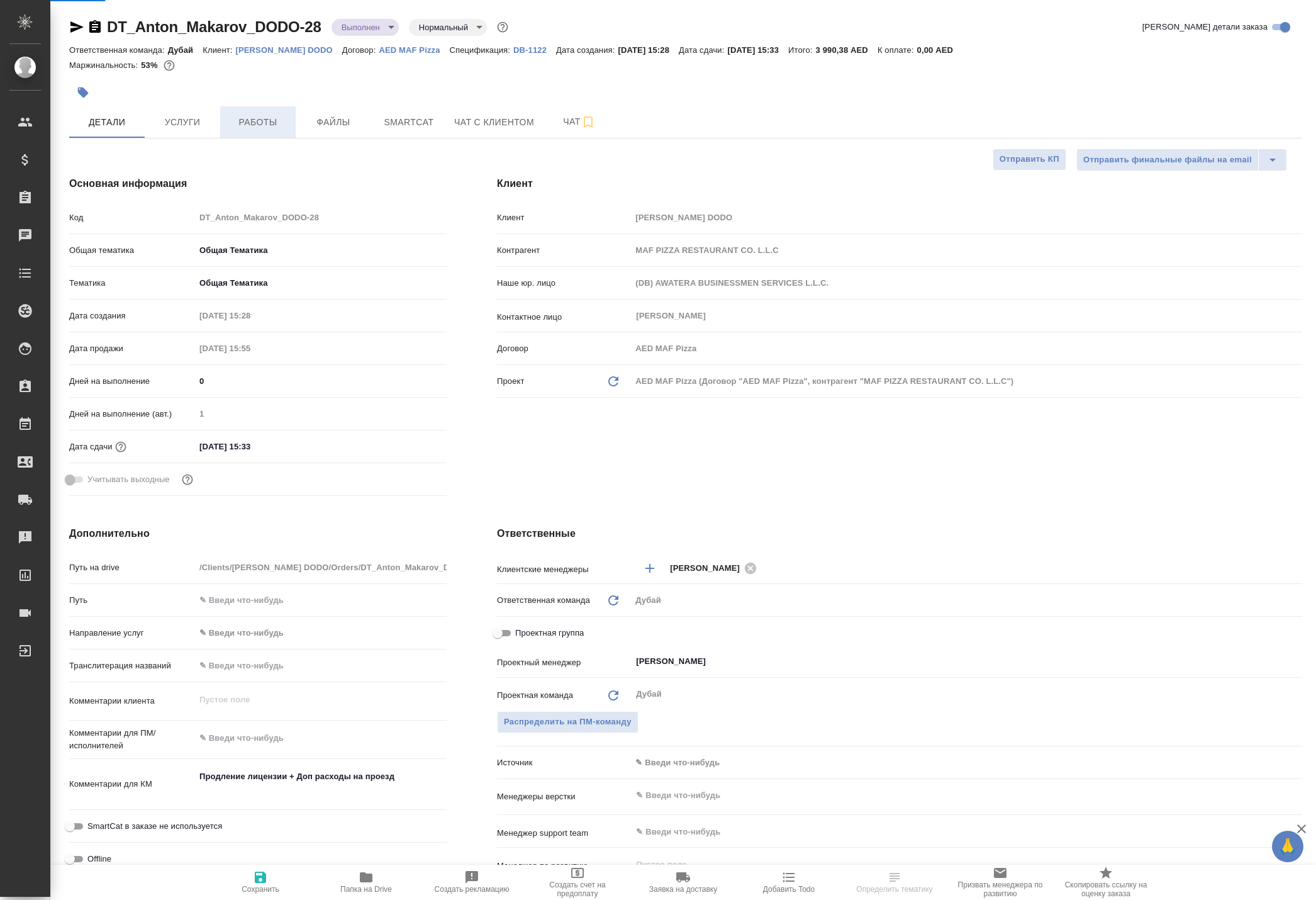
type textarea "x"
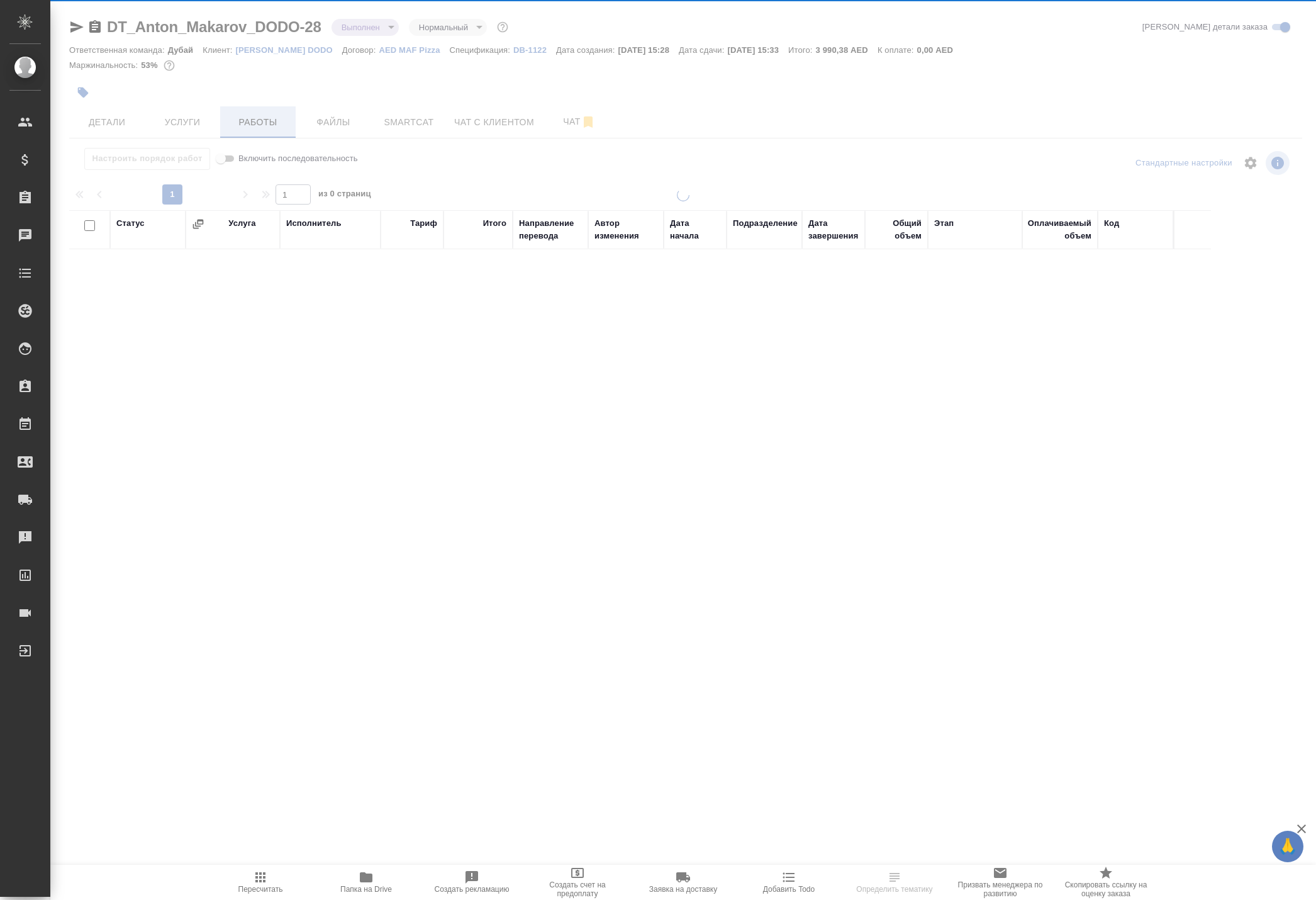
click at [267, 180] on div at bounding box center [683, 263] width 1266 height 525
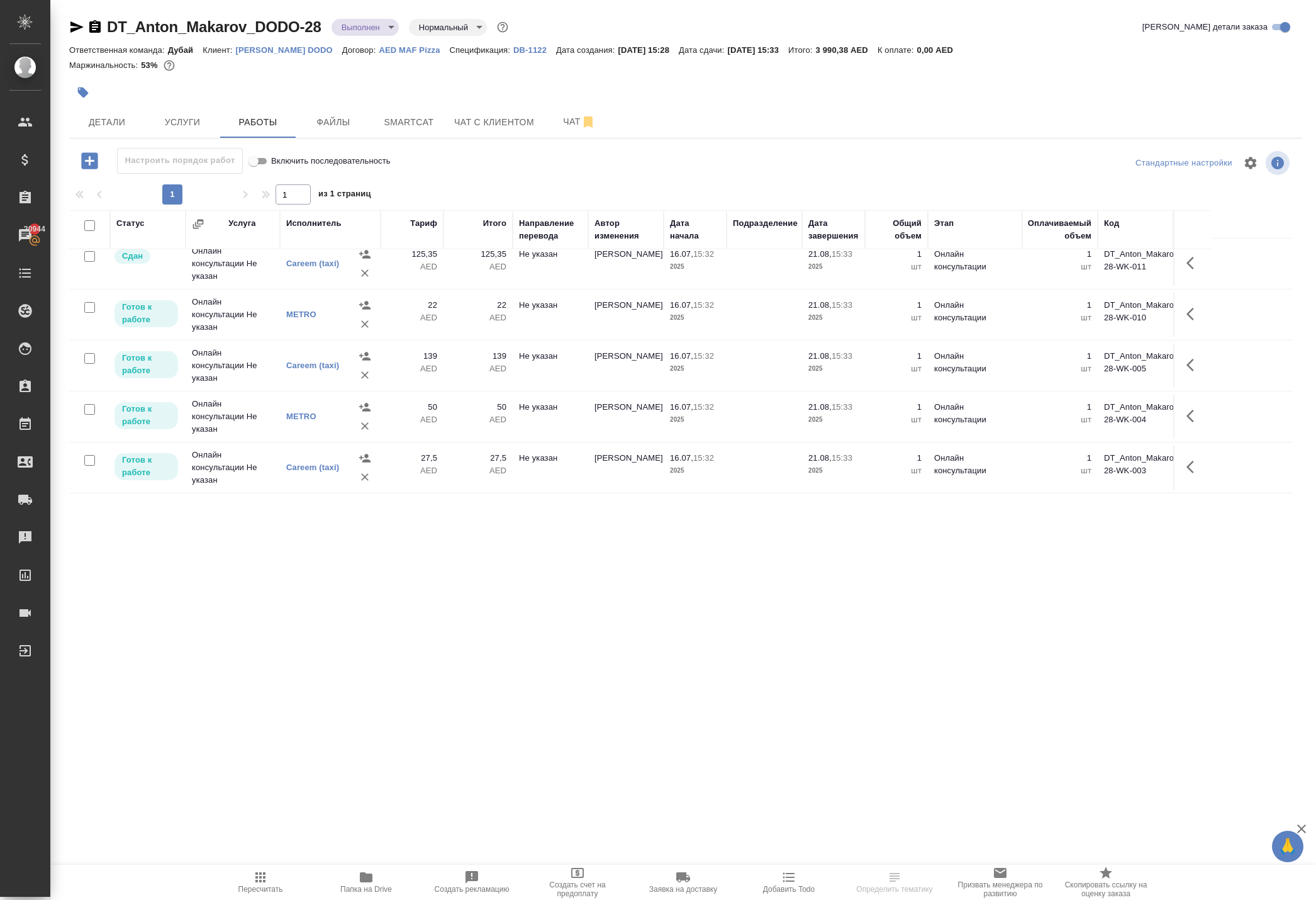
scroll to position [629, 0]
drag, startPoint x: 136, startPoint y: 29, endPoint x: 350, endPoint y: 26, distance: 214.0
click at [350, 26] on div "DT_Anton_Makarov_DODO-28 Выполнен completed Нормальный normal" at bounding box center [290, 26] width 442 height 20
copy link "DT_Anton_Makarov_DODO-28"
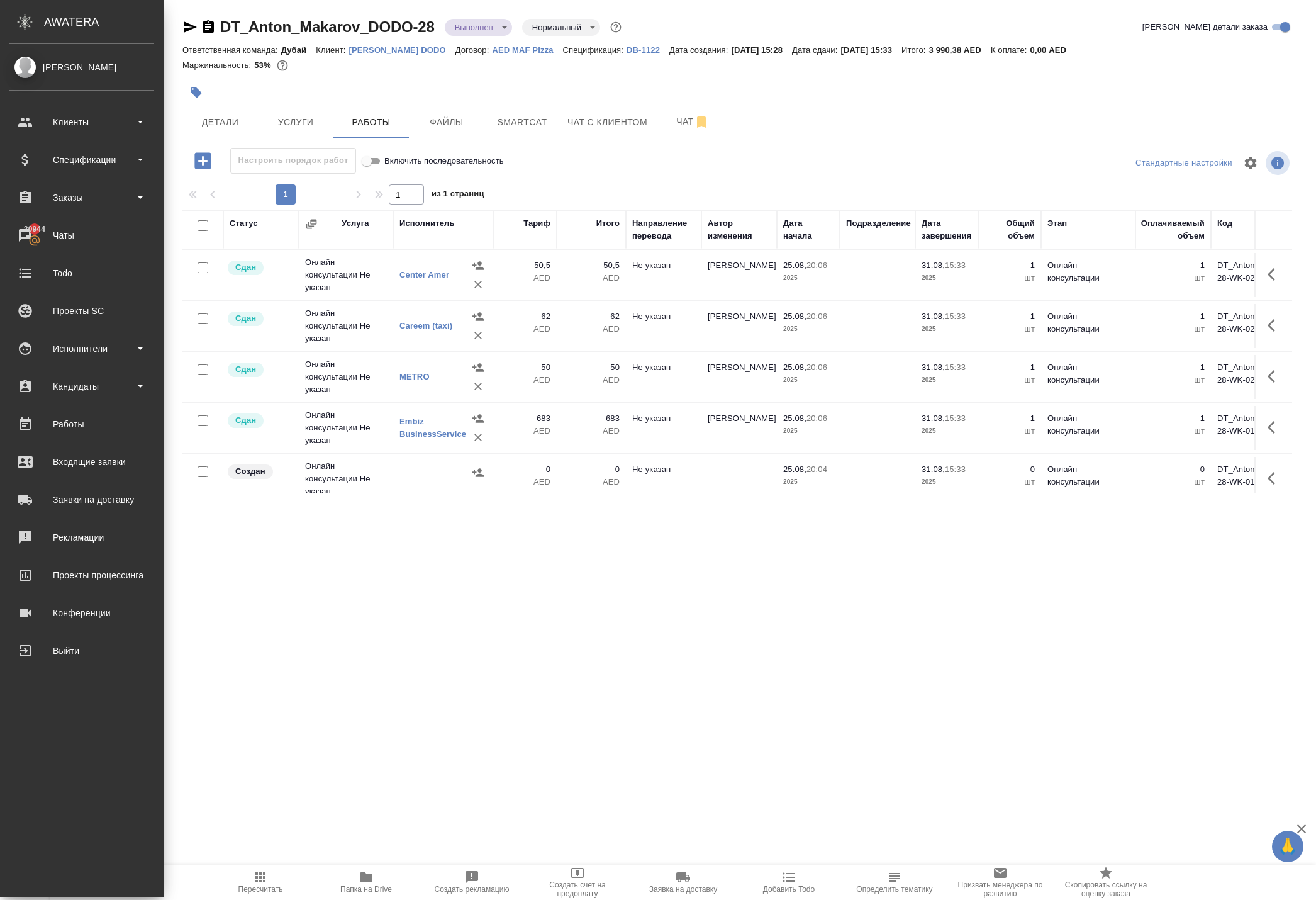
scroll to position [0, 0]
